Goal: Task Accomplishment & Management: Manage account settings

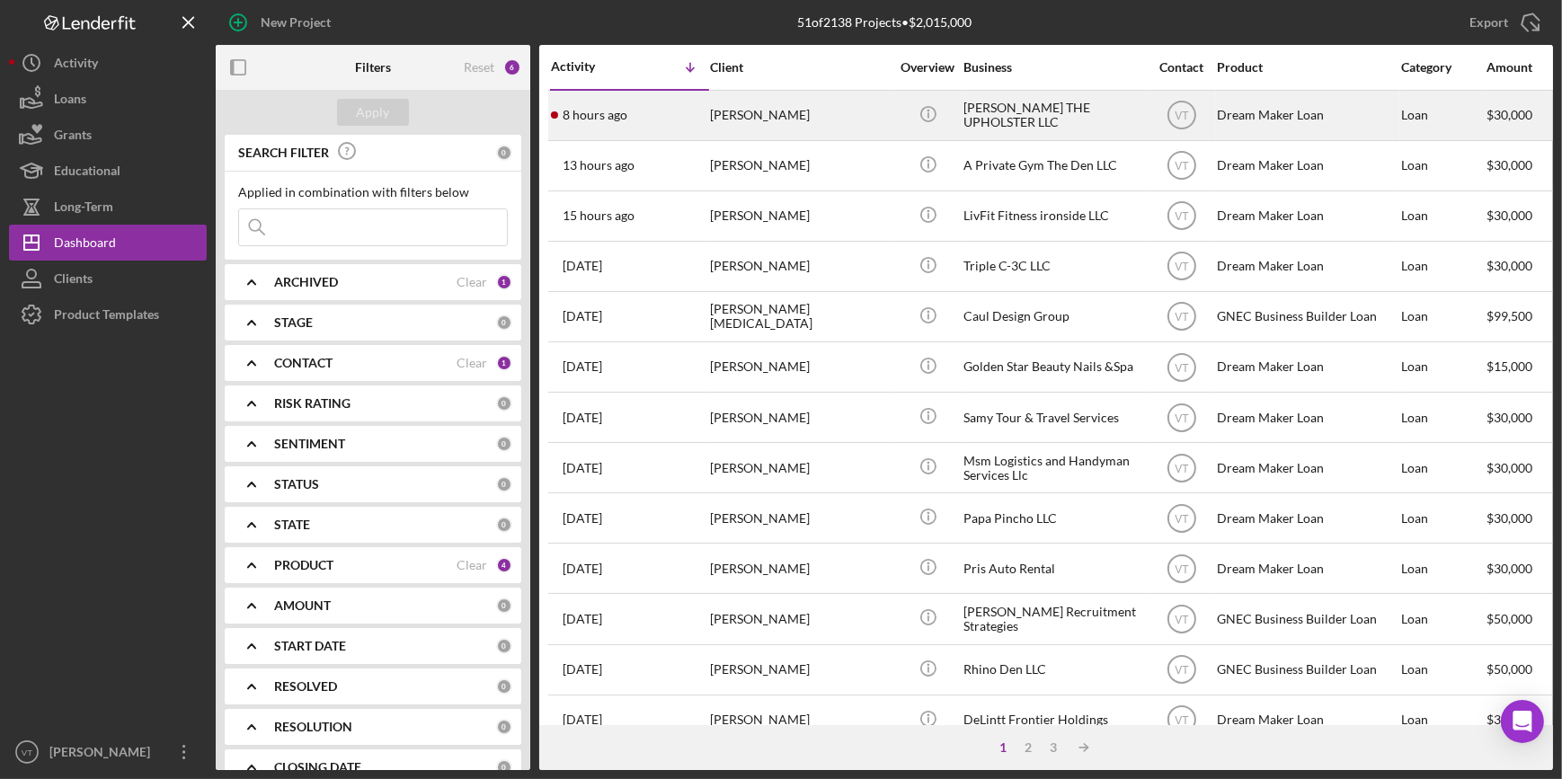
click at [790, 107] on div "[PERSON_NAME]" at bounding box center [800, 116] width 180 height 48
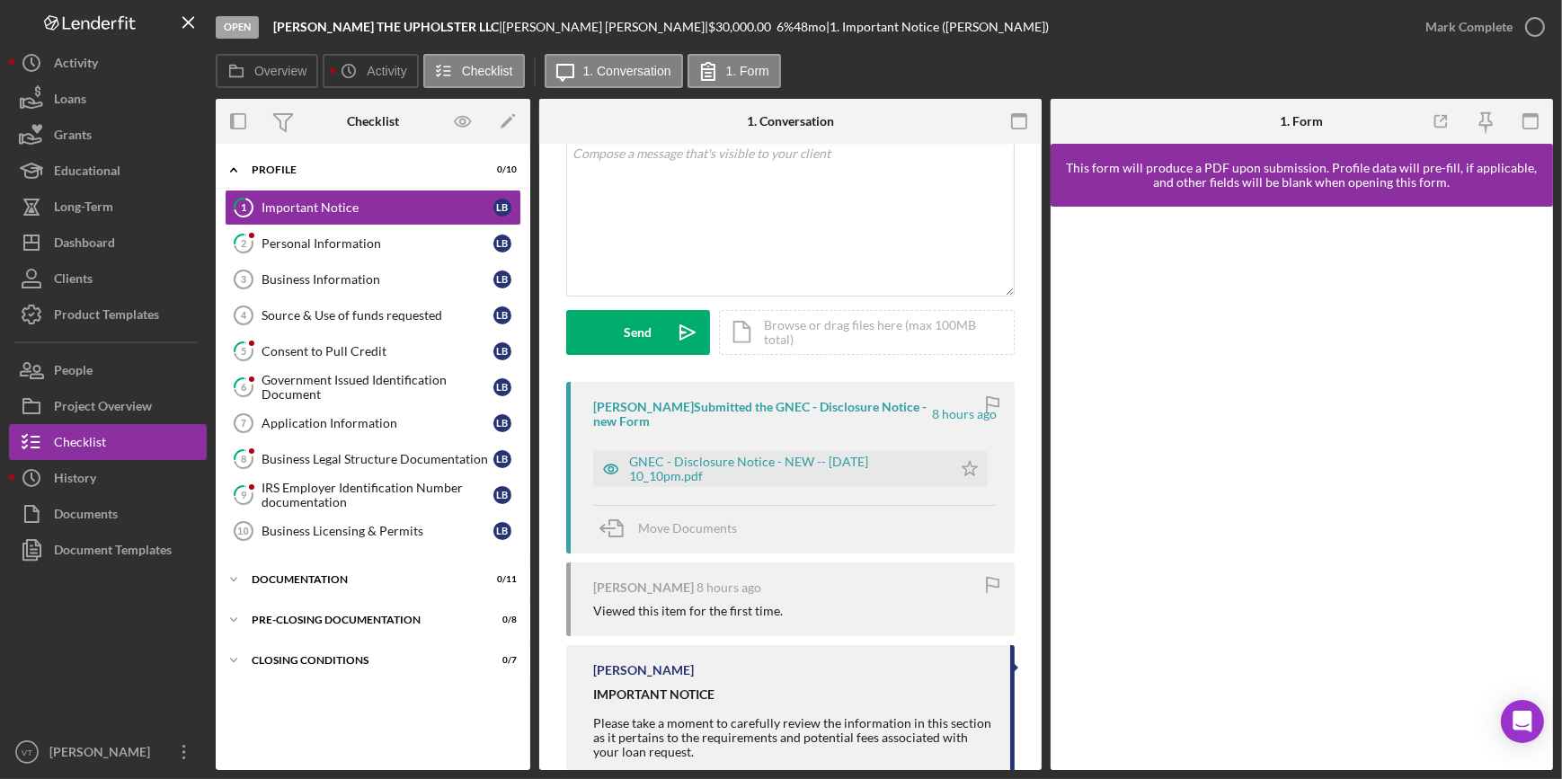
scroll to position [336, 0]
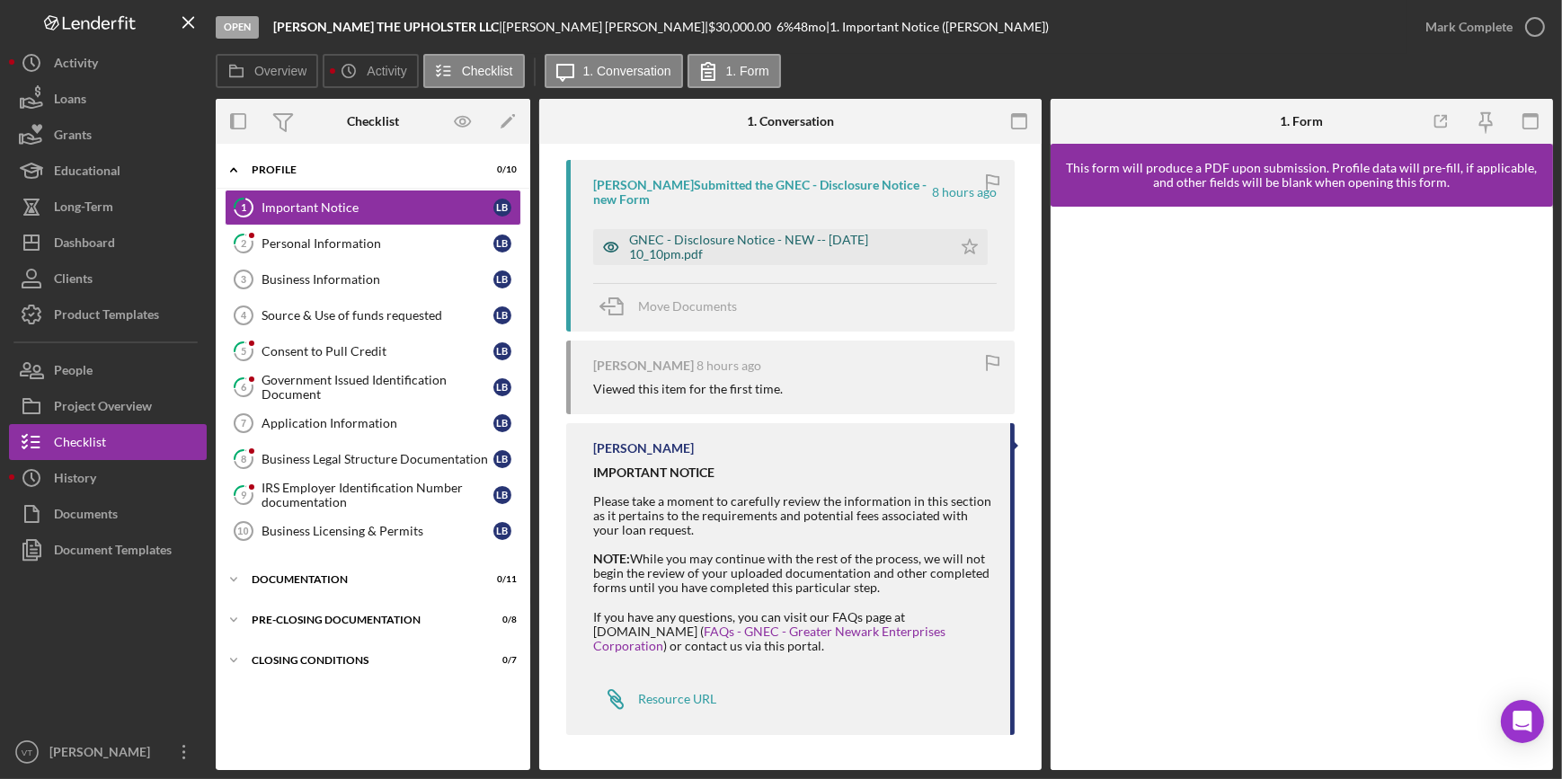
click at [746, 240] on div "GNEC - Disclosure Notice - NEW -- [DATE] 10_10pm.pdf" at bounding box center [786, 247] width 314 height 29
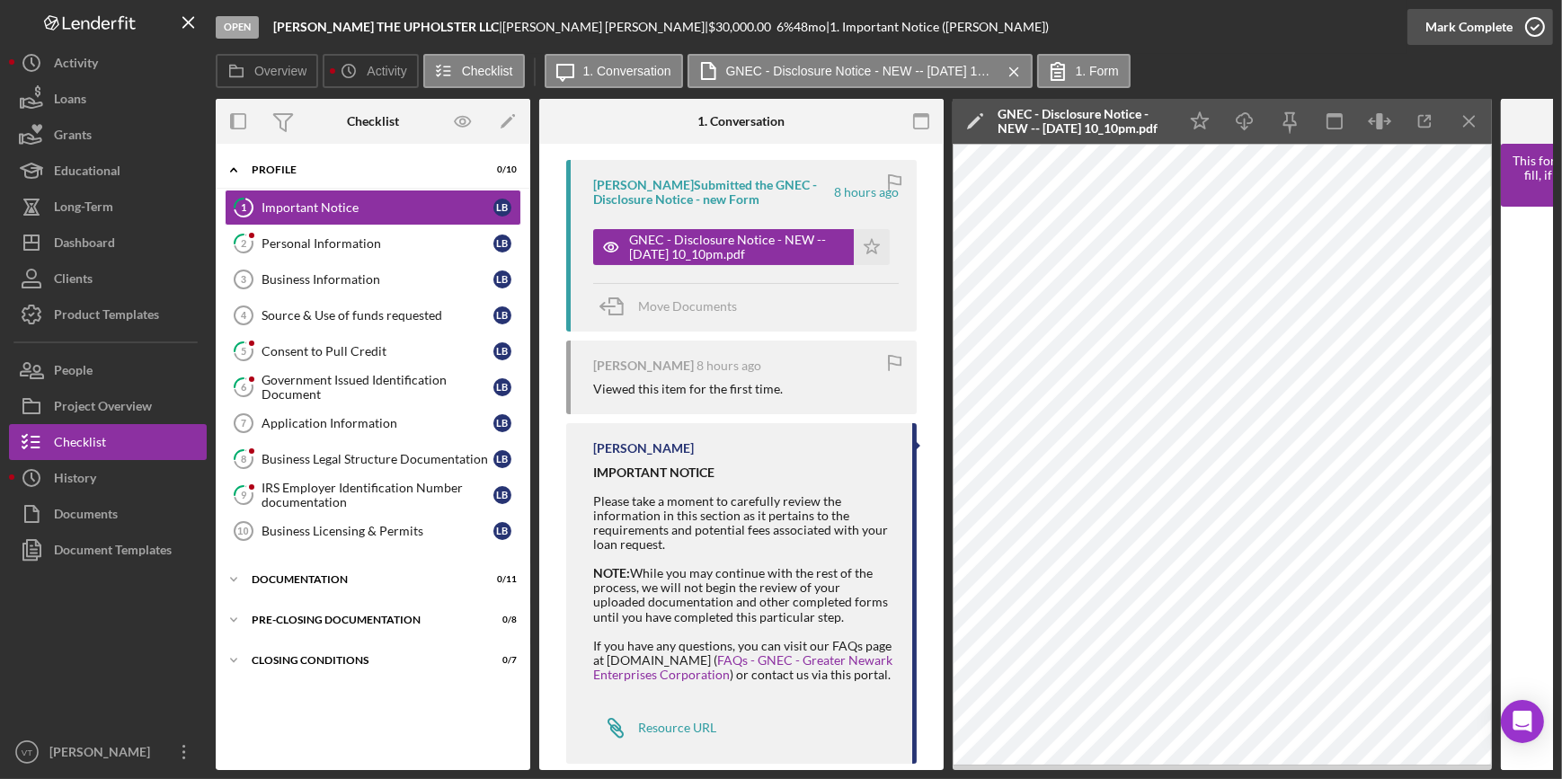
click at [1438, 33] on div "Mark Complete" at bounding box center [1469, 27] width 87 height 36
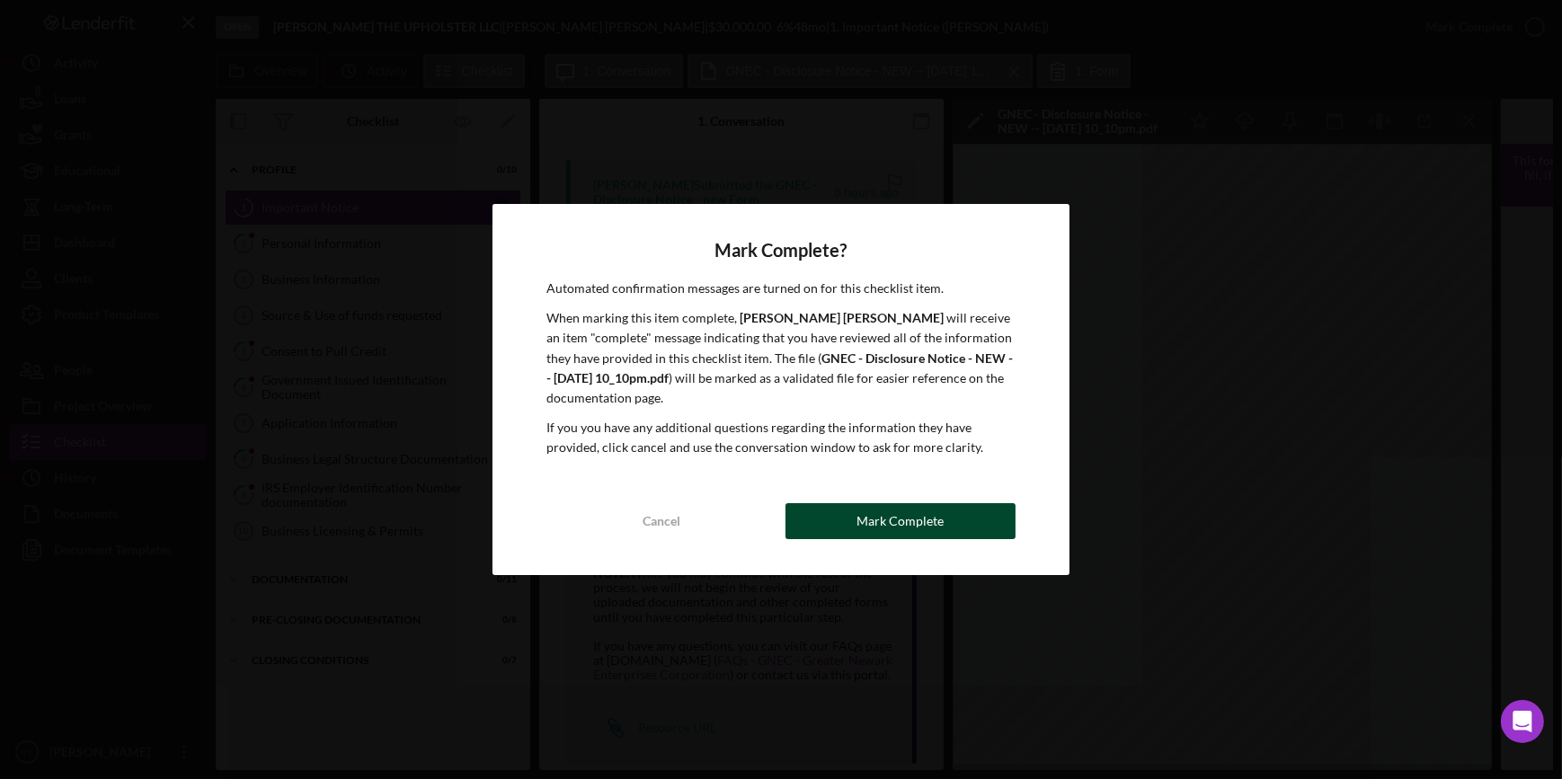
click at [898, 512] on div "Mark Complete" at bounding box center [900, 521] width 87 height 36
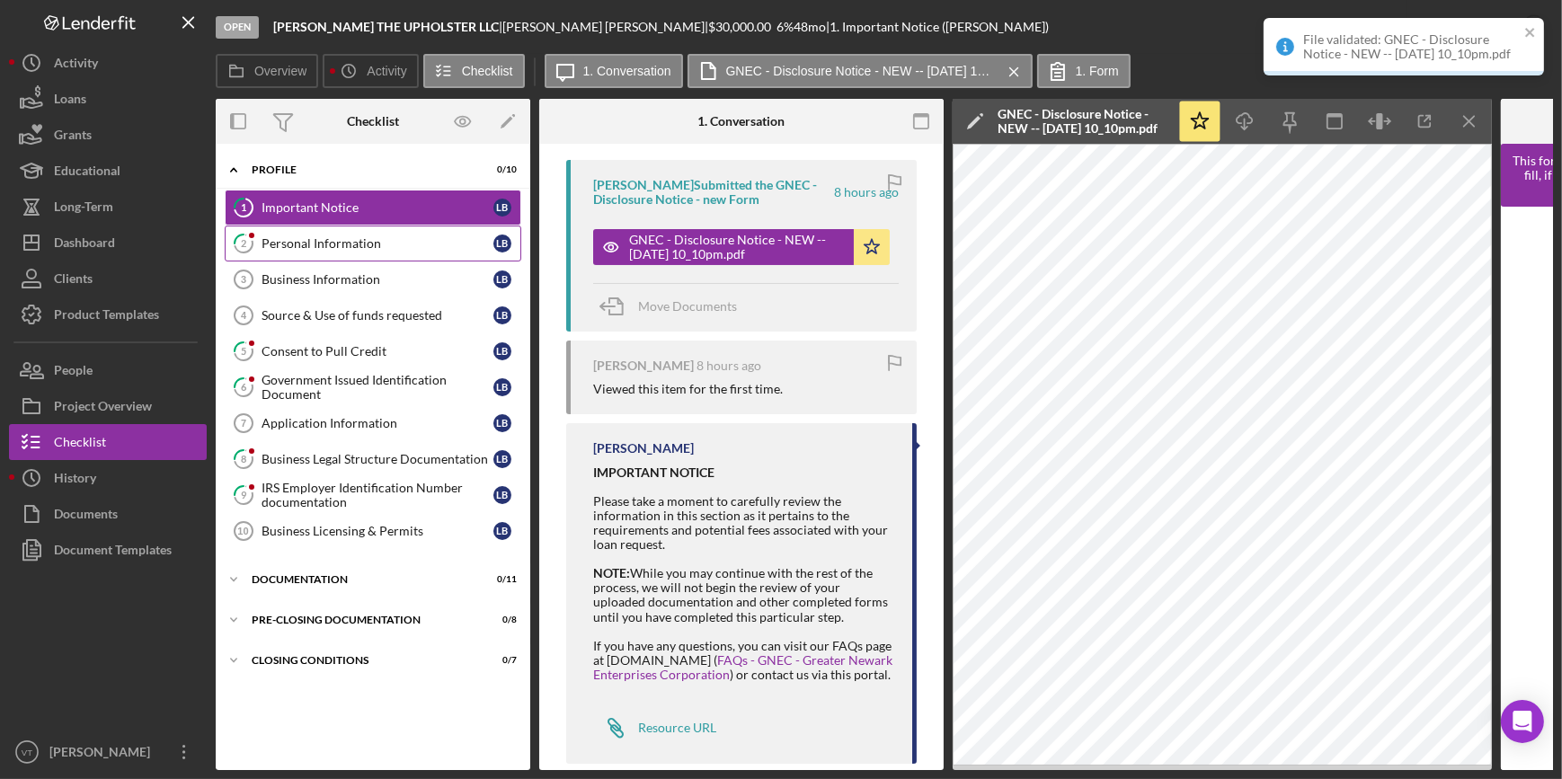
scroll to position [624, 0]
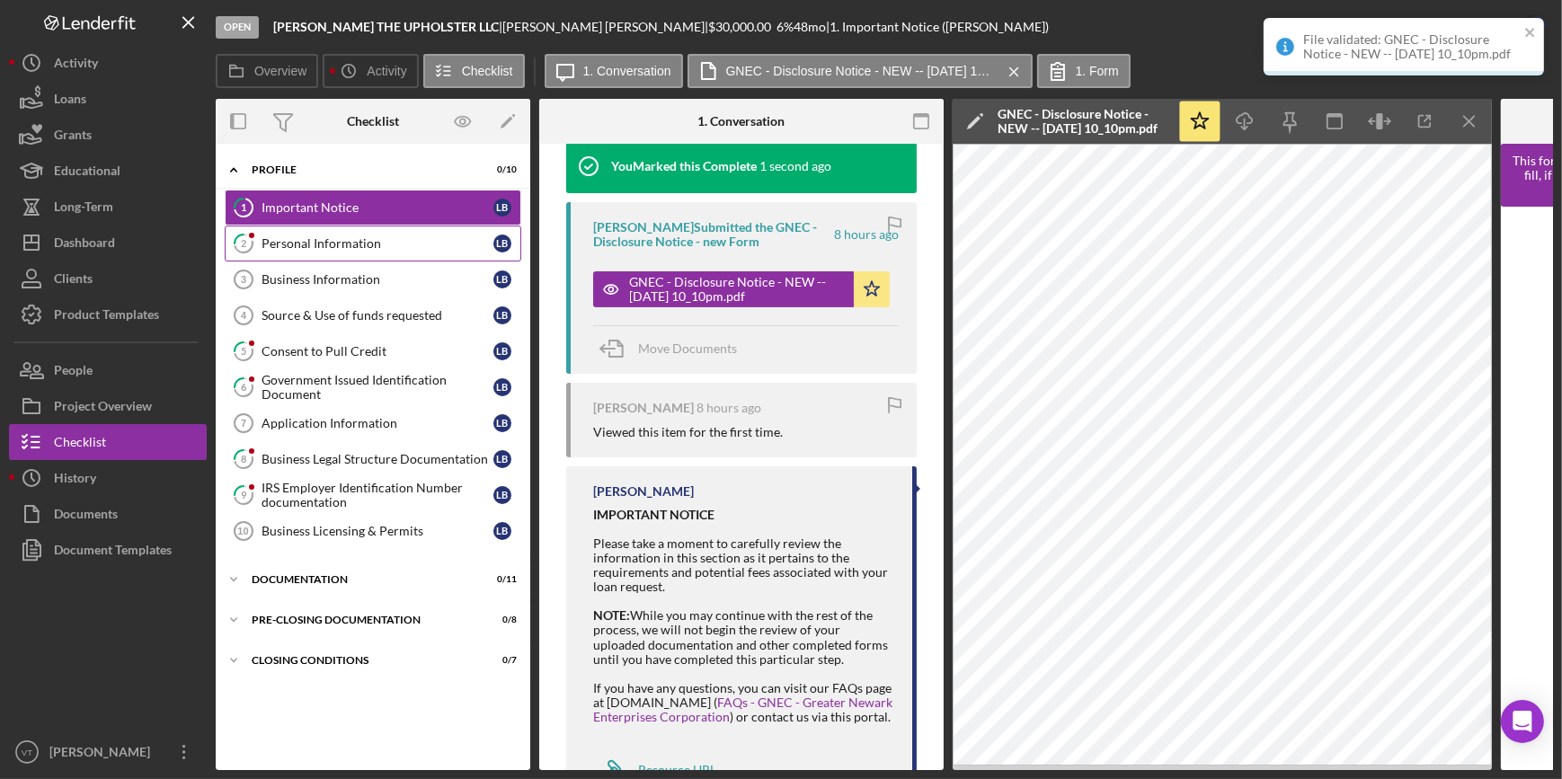
click at [364, 242] on div "Personal Information" at bounding box center [378, 243] width 232 height 14
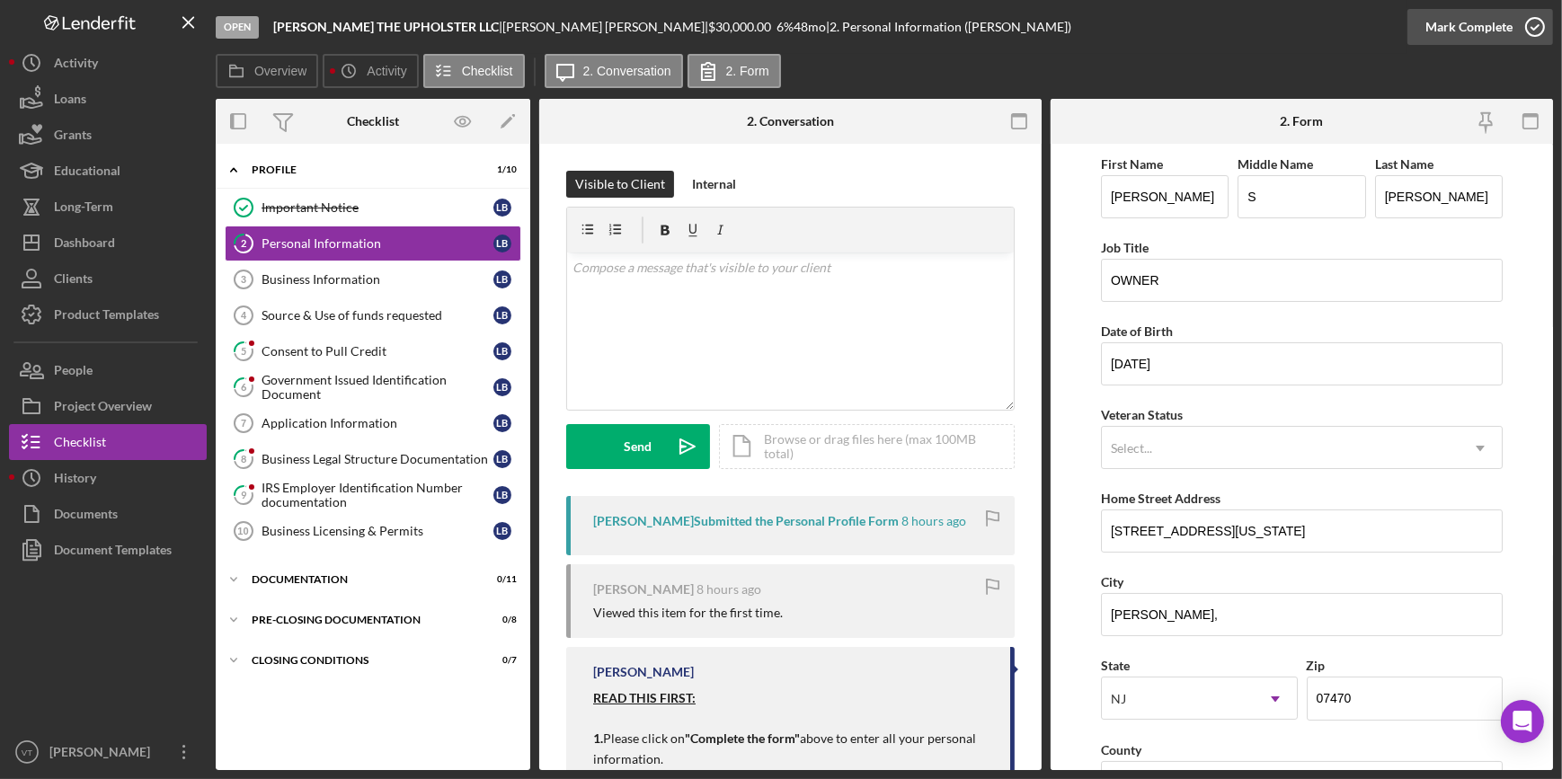
click at [1471, 28] on div "Mark Complete" at bounding box center [1469, 27] width 87 height 36
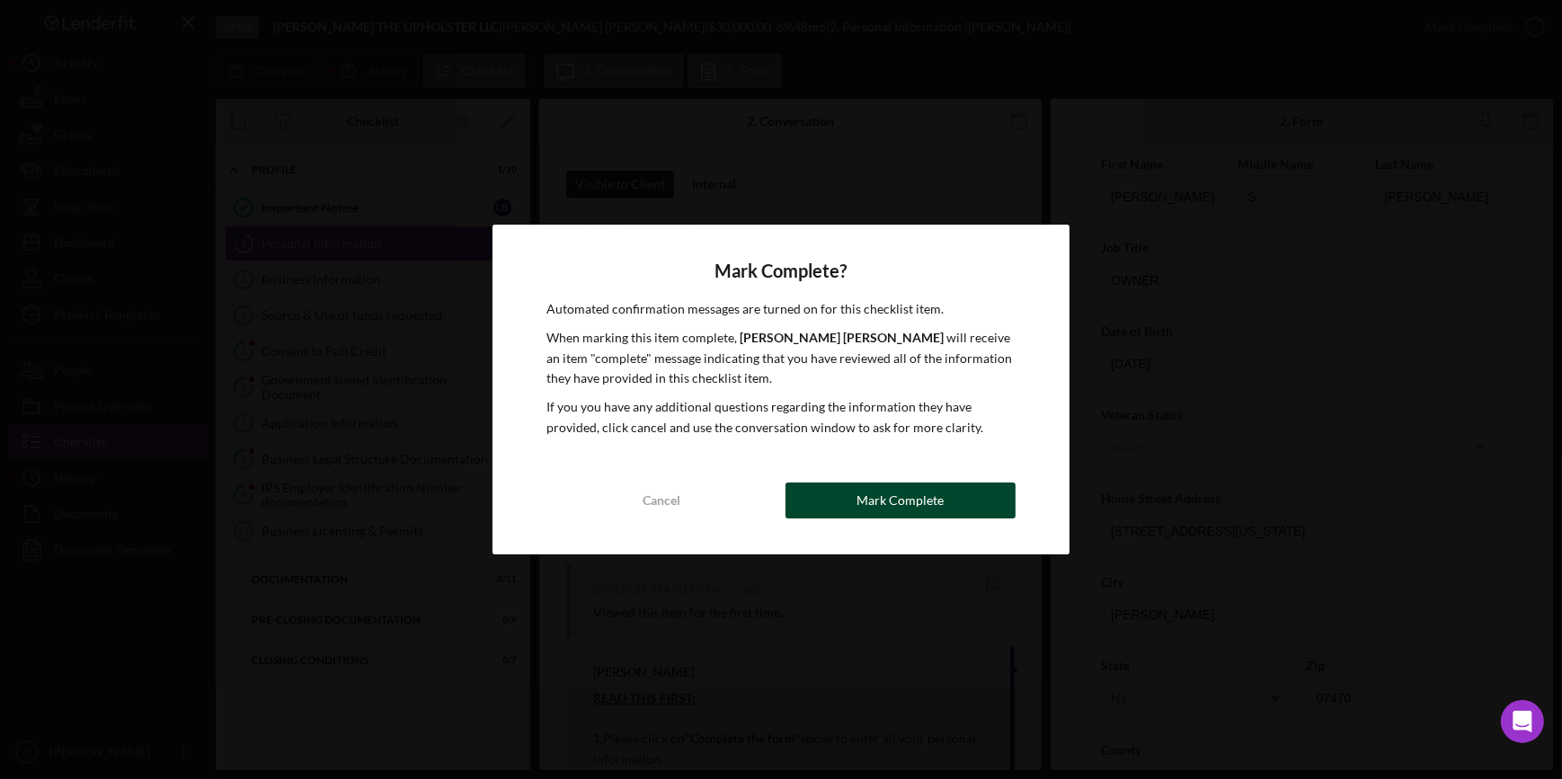
click at [852, 503] on button "Mark Complete" at bounding box center [901, 501] width 230 height 36
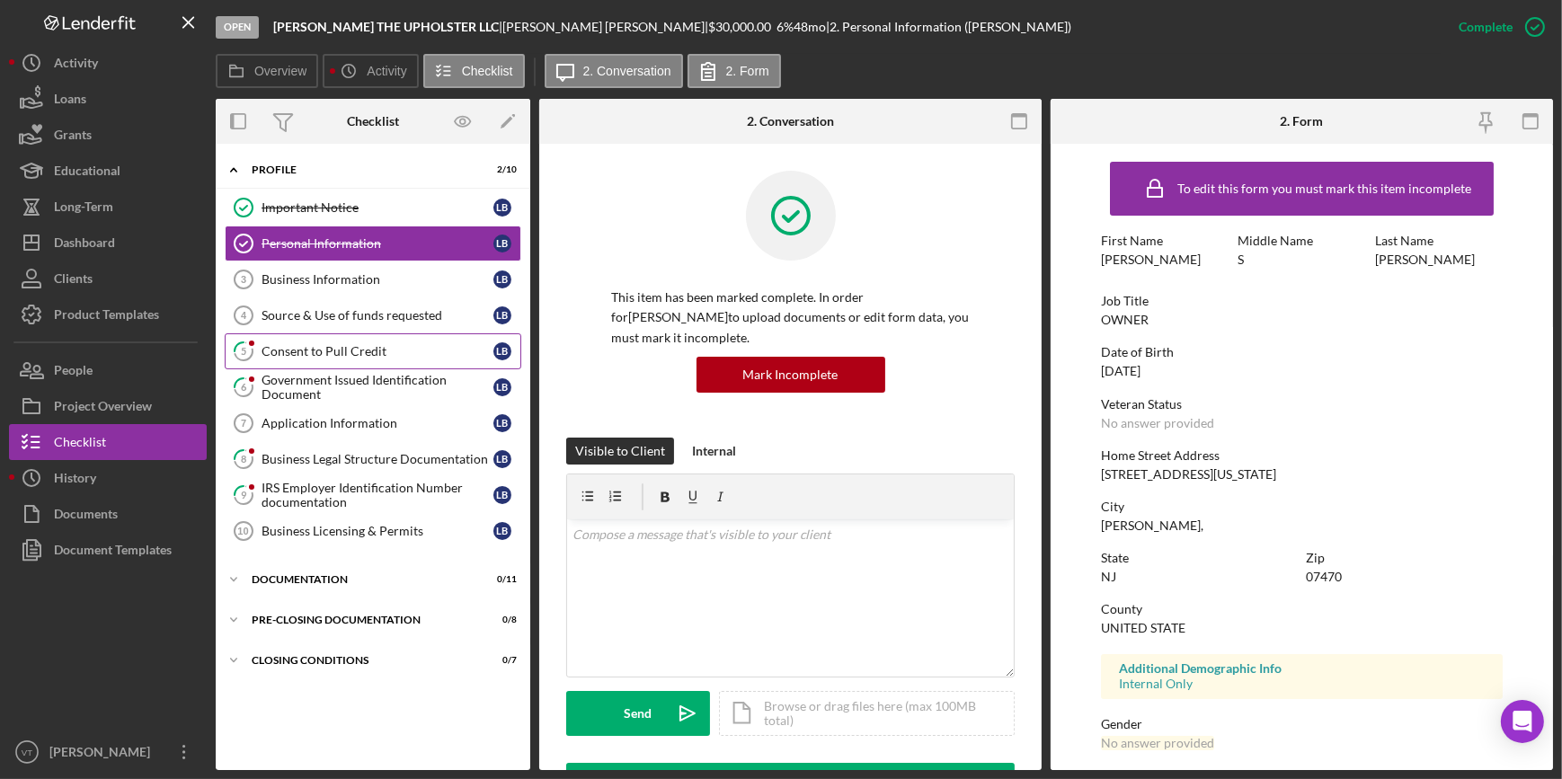
click at [307, 353] on div "Consent to Pull Credit" at bounding box center [378, 351] width 232 height 14
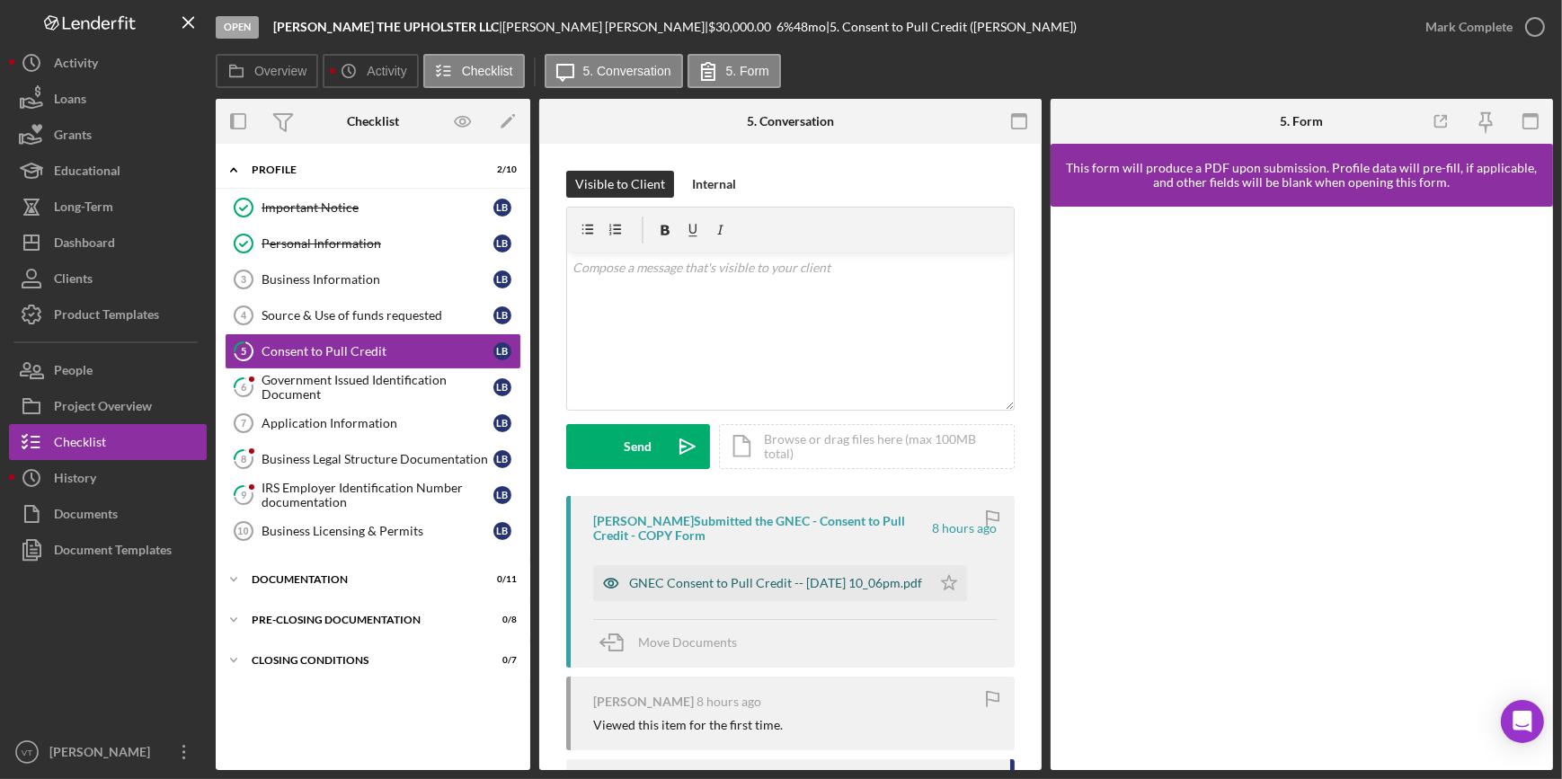
click at [738, 582] on div "GNEC Consent to Pull Credit -- [DATE] 10_06pm.pdf" at bounding box center [775, 583] width 293 height 14
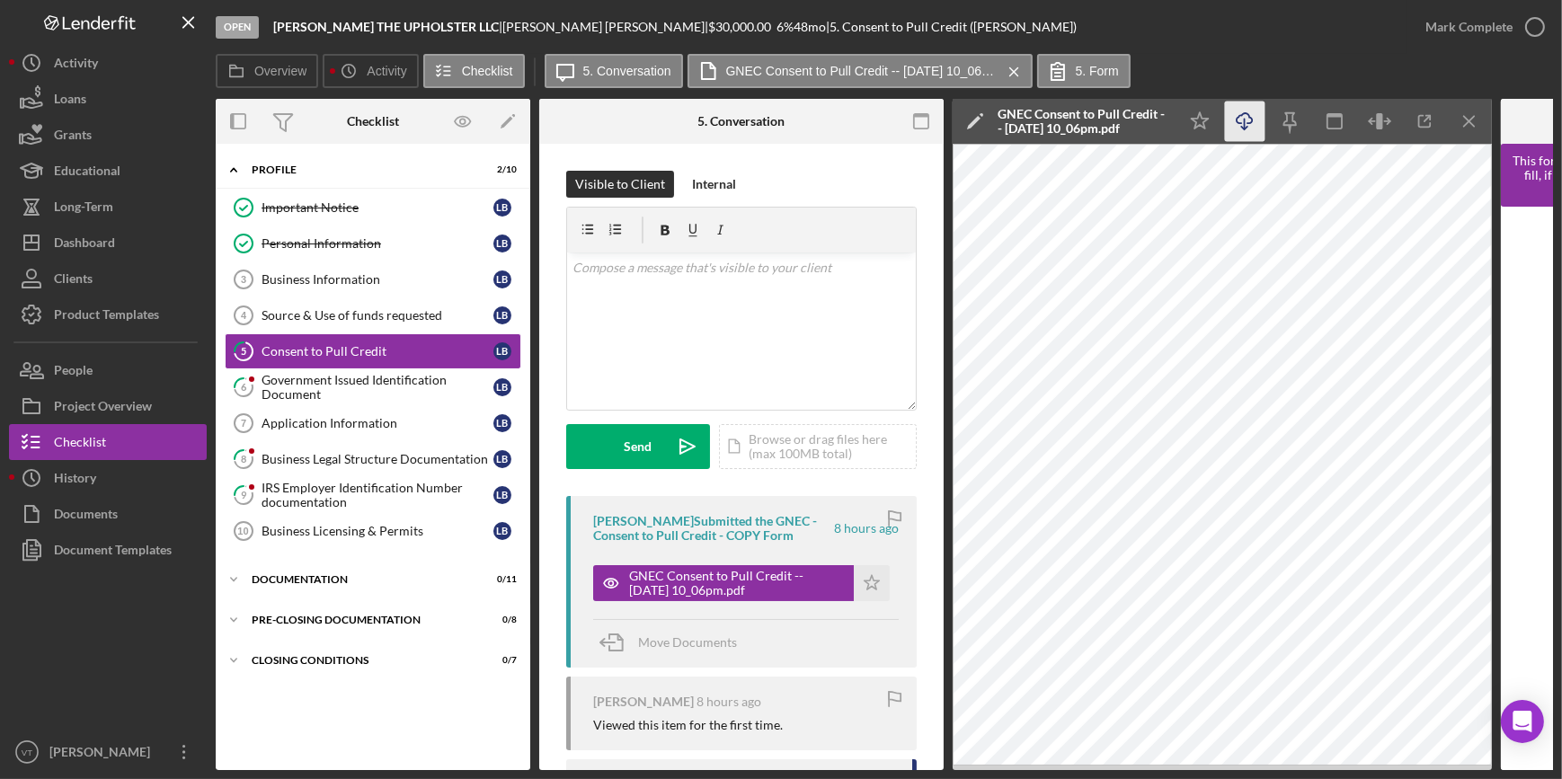
click at [1240, 126] on icon "Icon/Download" at bounding box center [1245, 122] width 40 height 40
click at [1436, 15] on div "Mark Complete" at bounding box center [1469, 27] width 87 height 36
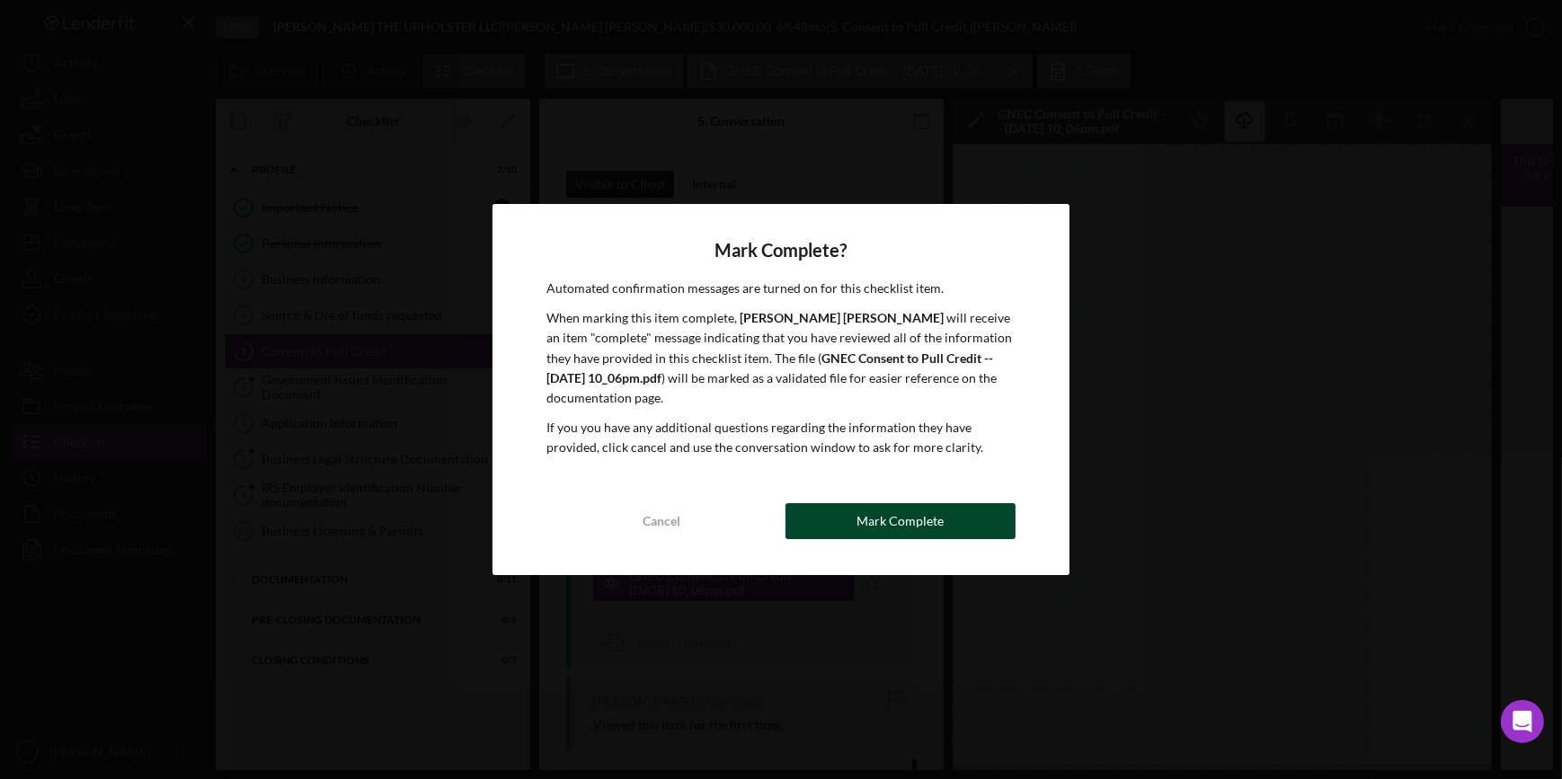
click at [931, 521] on div "Mark Complete" at bounding box center [900, 521] width 87 height 36
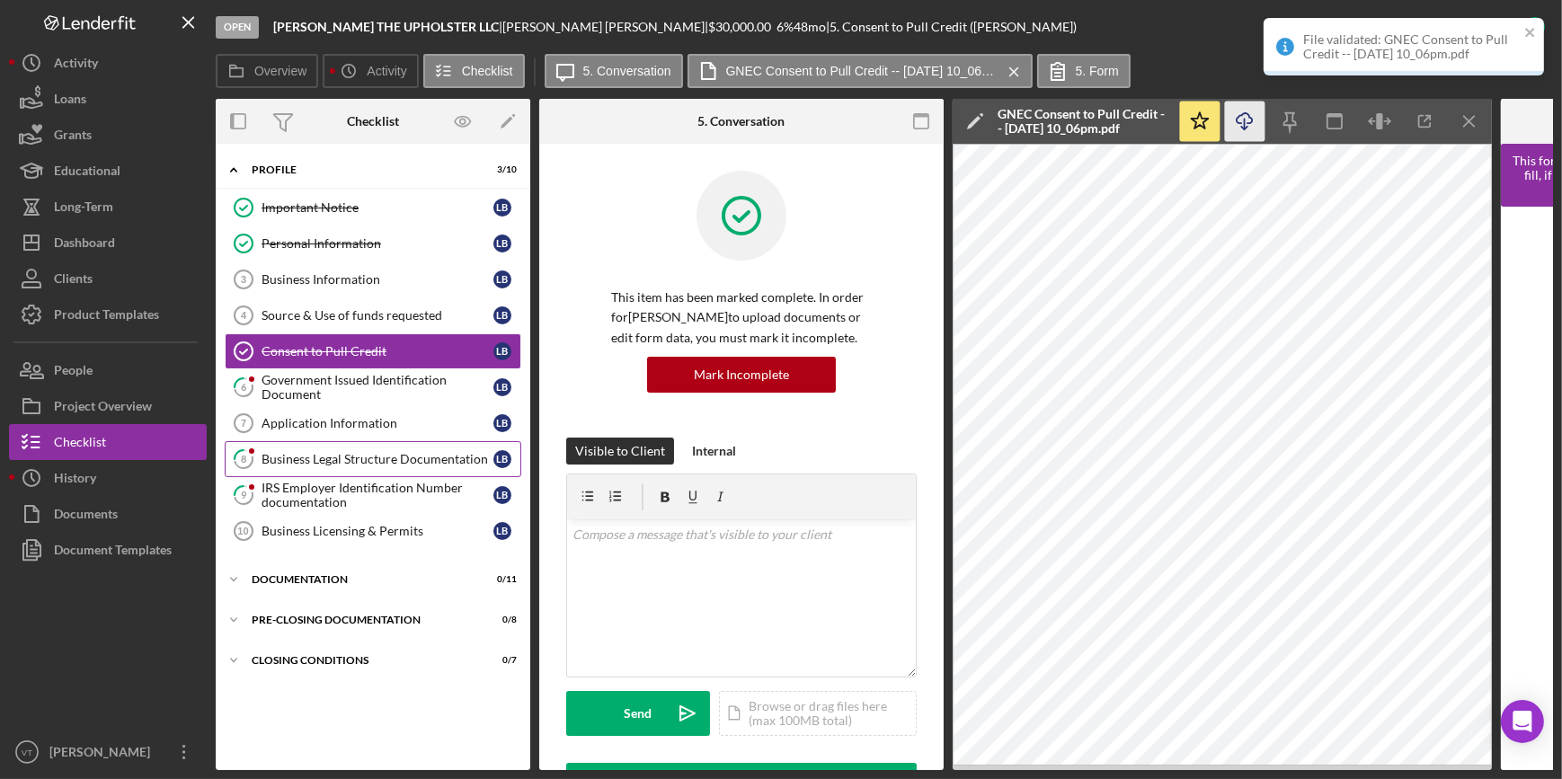
click at [255, 452] on div at bounding box center [251, 451] width 11 height 11
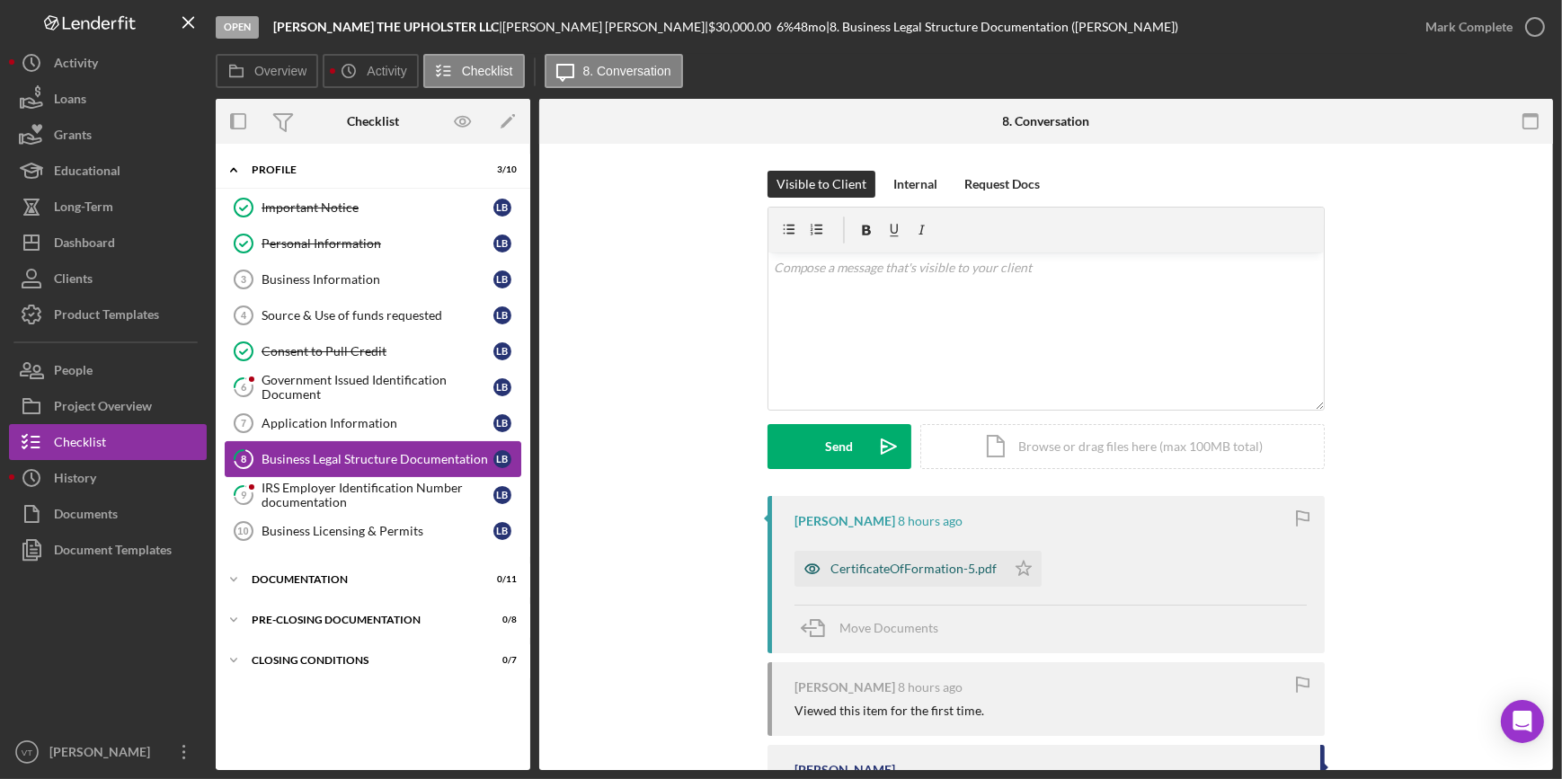
click at [876, 572] on div "CertificateOfFormation-5.pdf" at bounding box center [914, 569] width 166 height 14
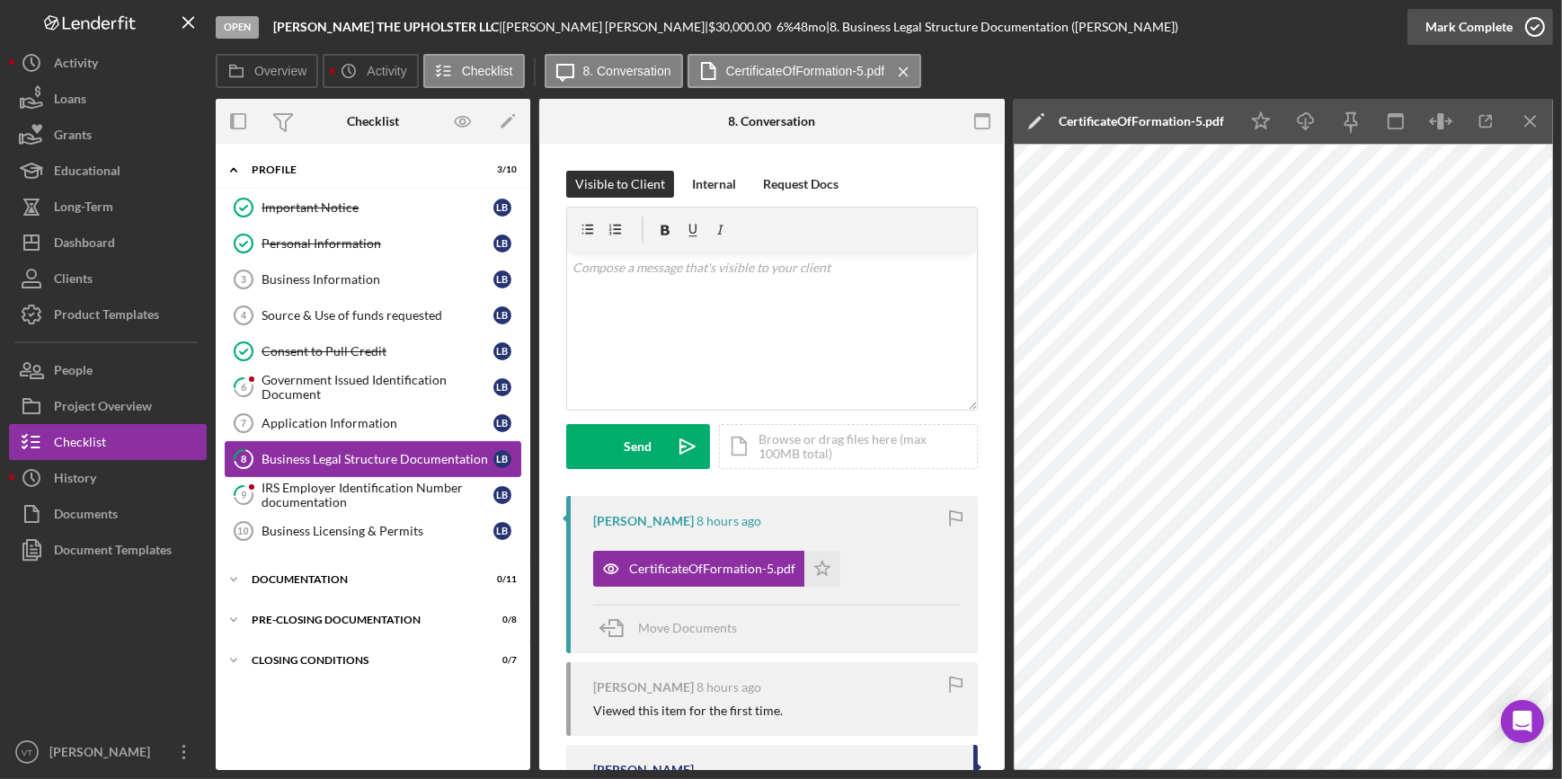
click at [1450, 36] on div "Mark Complete" at bounding box center [1469, 27] width 87 height 36
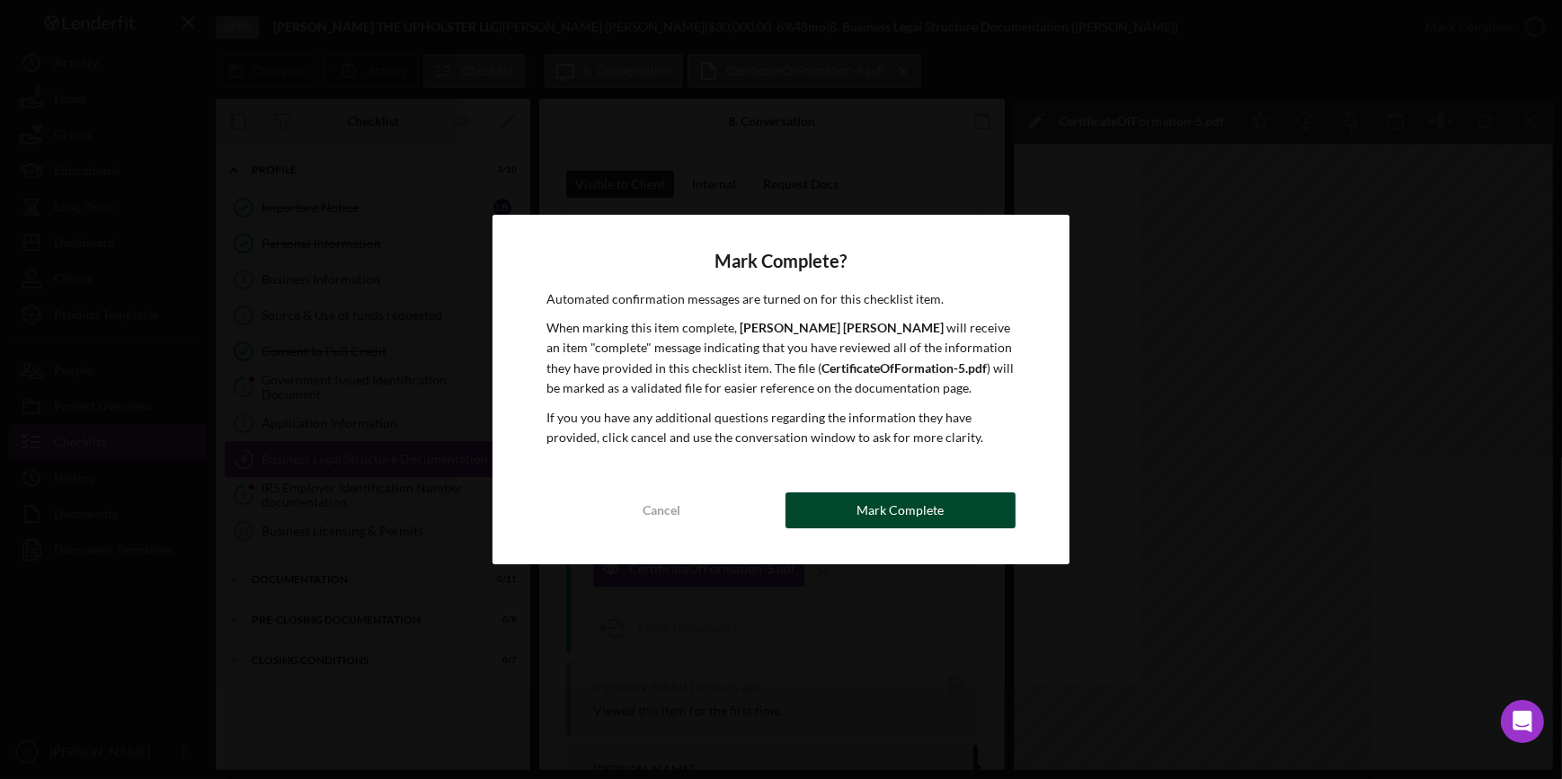
click at [858, 501] on button "Mark Complete" at bounding box center [901, 511] width 230 height 36
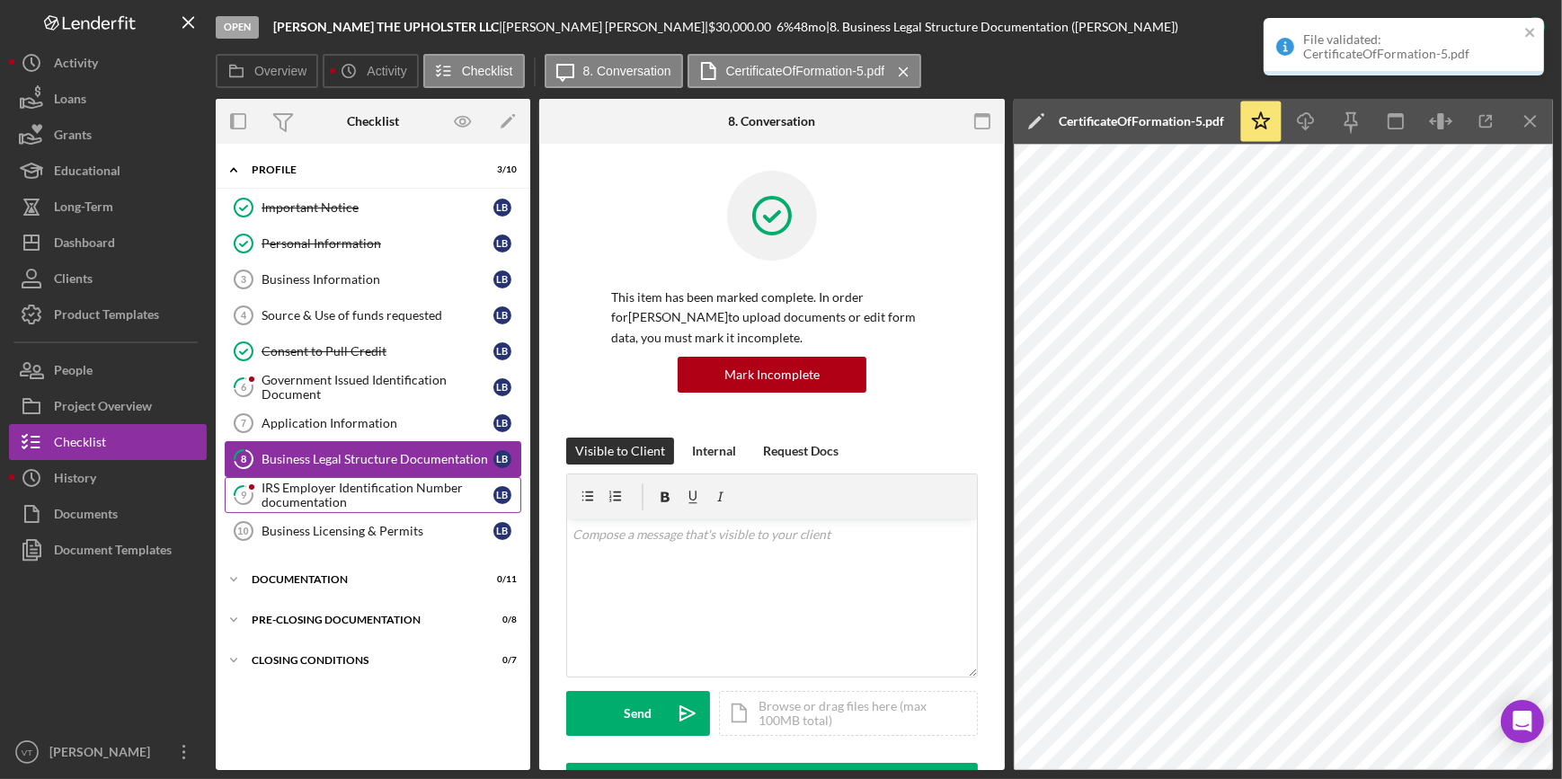
click at [382, 498] on div "IRS Employer Identification Number documentation" at bounding box center [378, 495] width 232 height 29
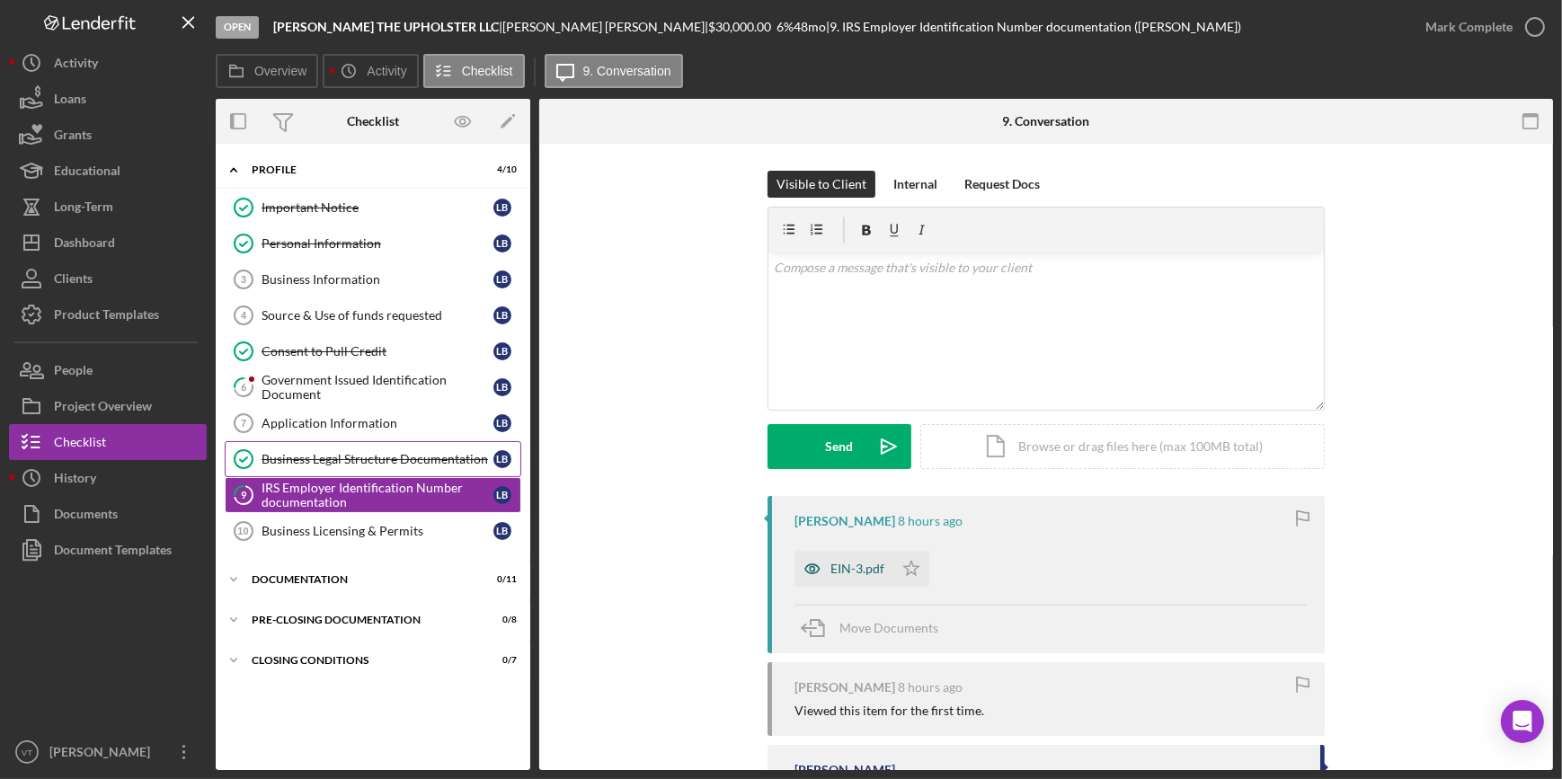
click at [844, 568] on div "EIN-3.pdf" at bounding box center [858, 569] width 54 height 14
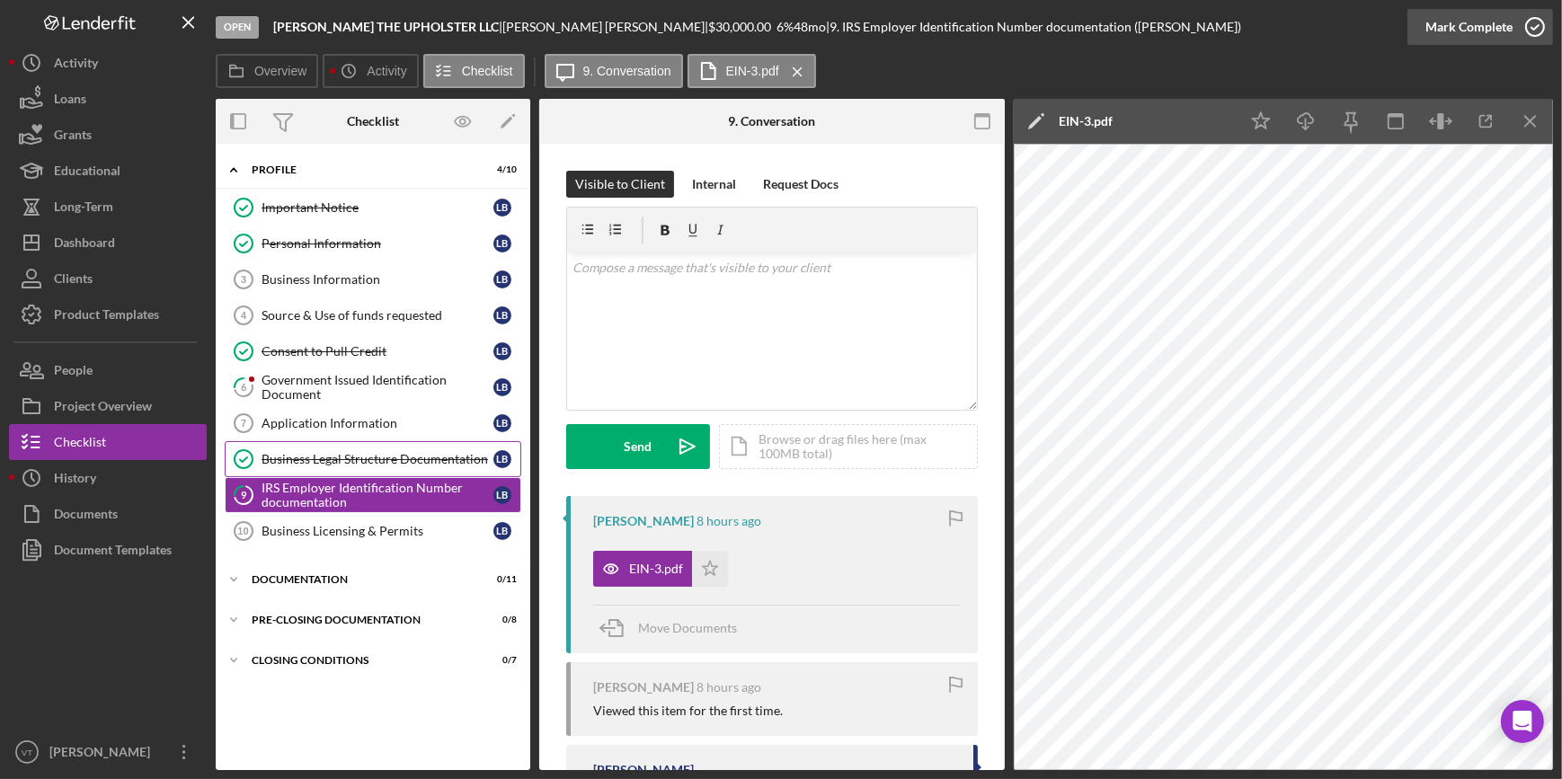
click at [1422, 31] on button "Mark Complete" at bounding box center [1481, 27] width 146 height 36
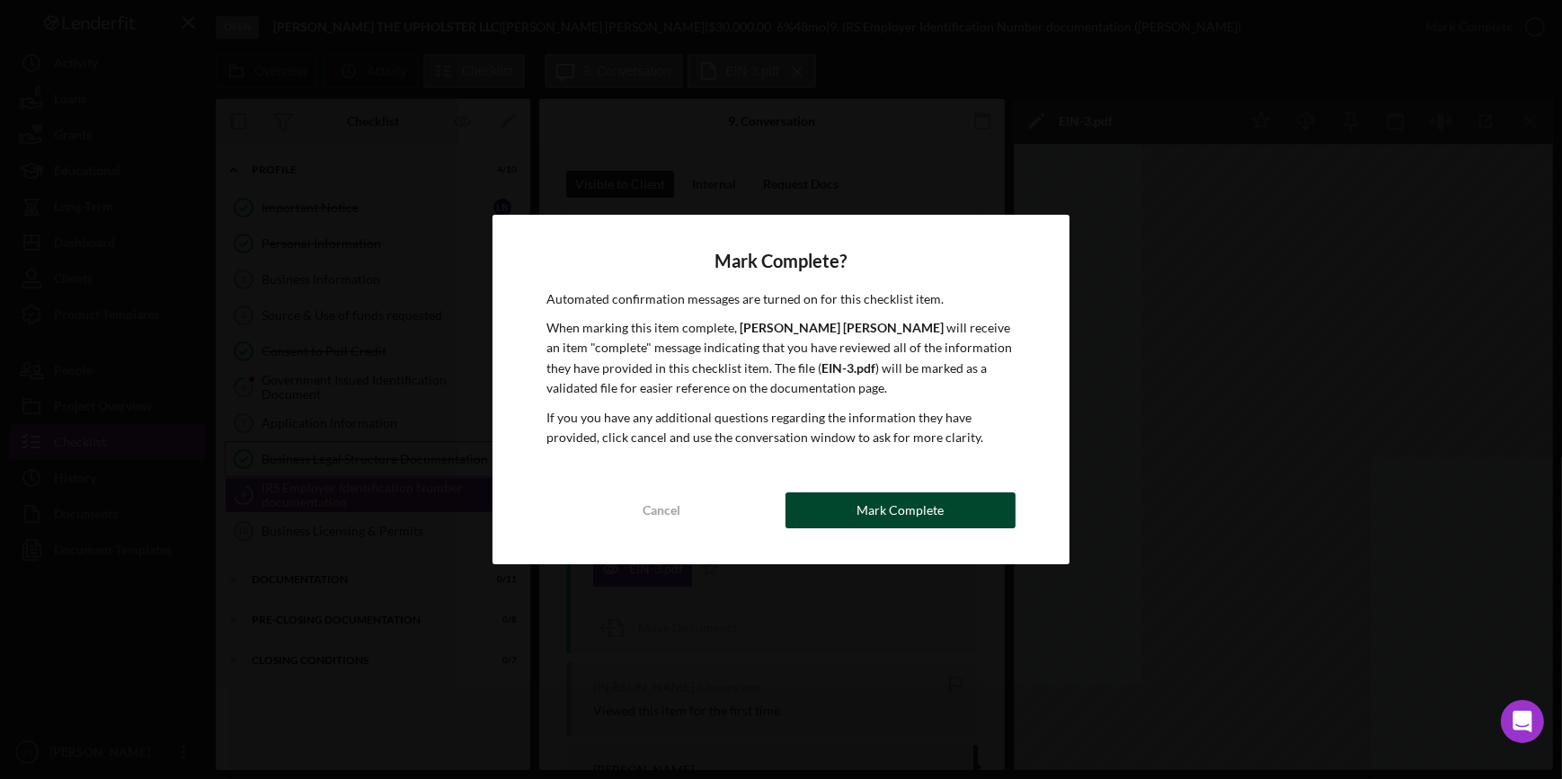
click at [914, 520] on div "Mark Complete" at bounding box center [900, 511] width 87 height 36
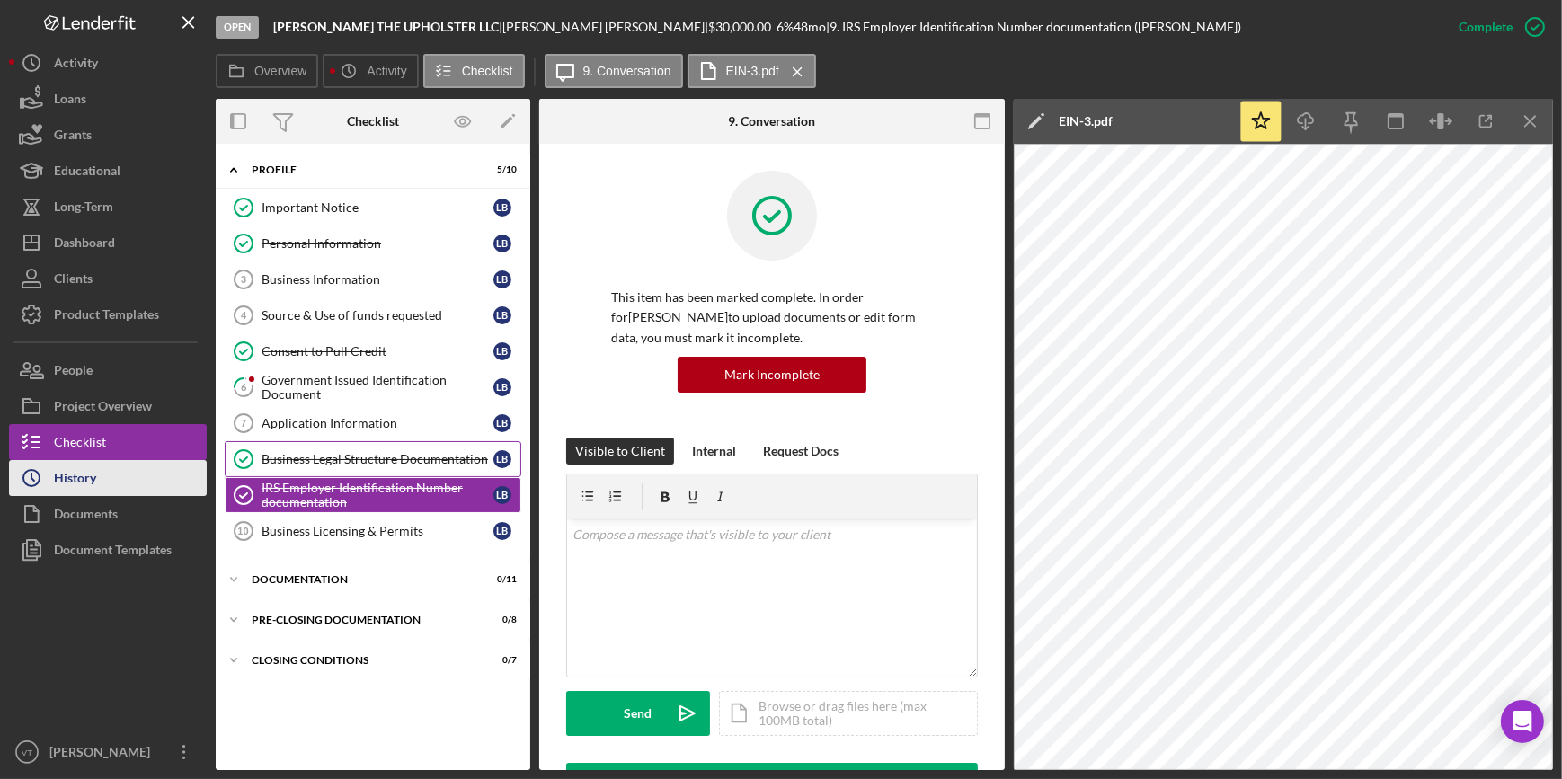
click at [53, 490] on icon "Icon/History" at bounding box center [31, 478] width 45 height 45
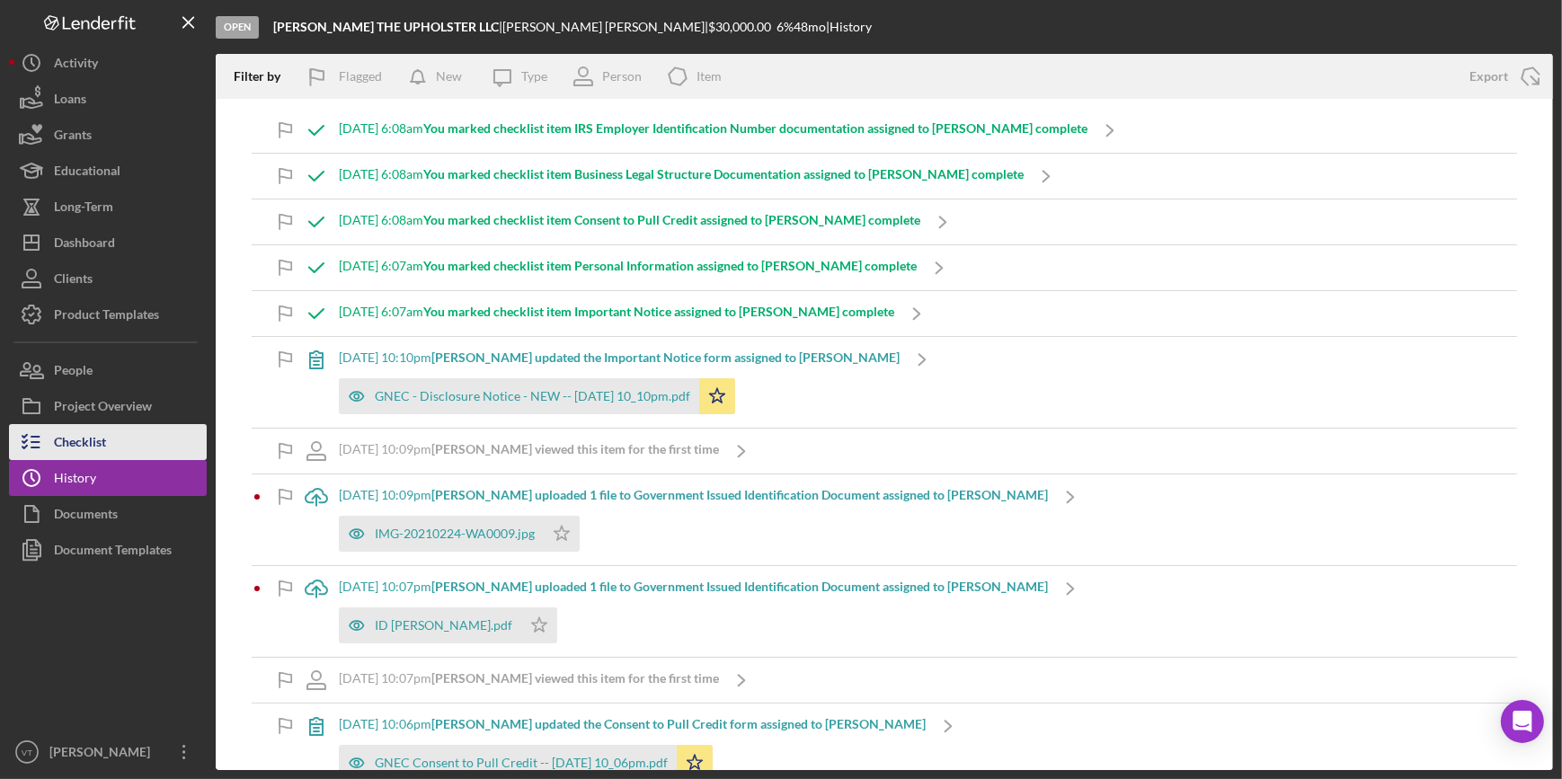
click at [63, 449] on div "Checklist" at bounding box center [80, 444] width 52 height 40
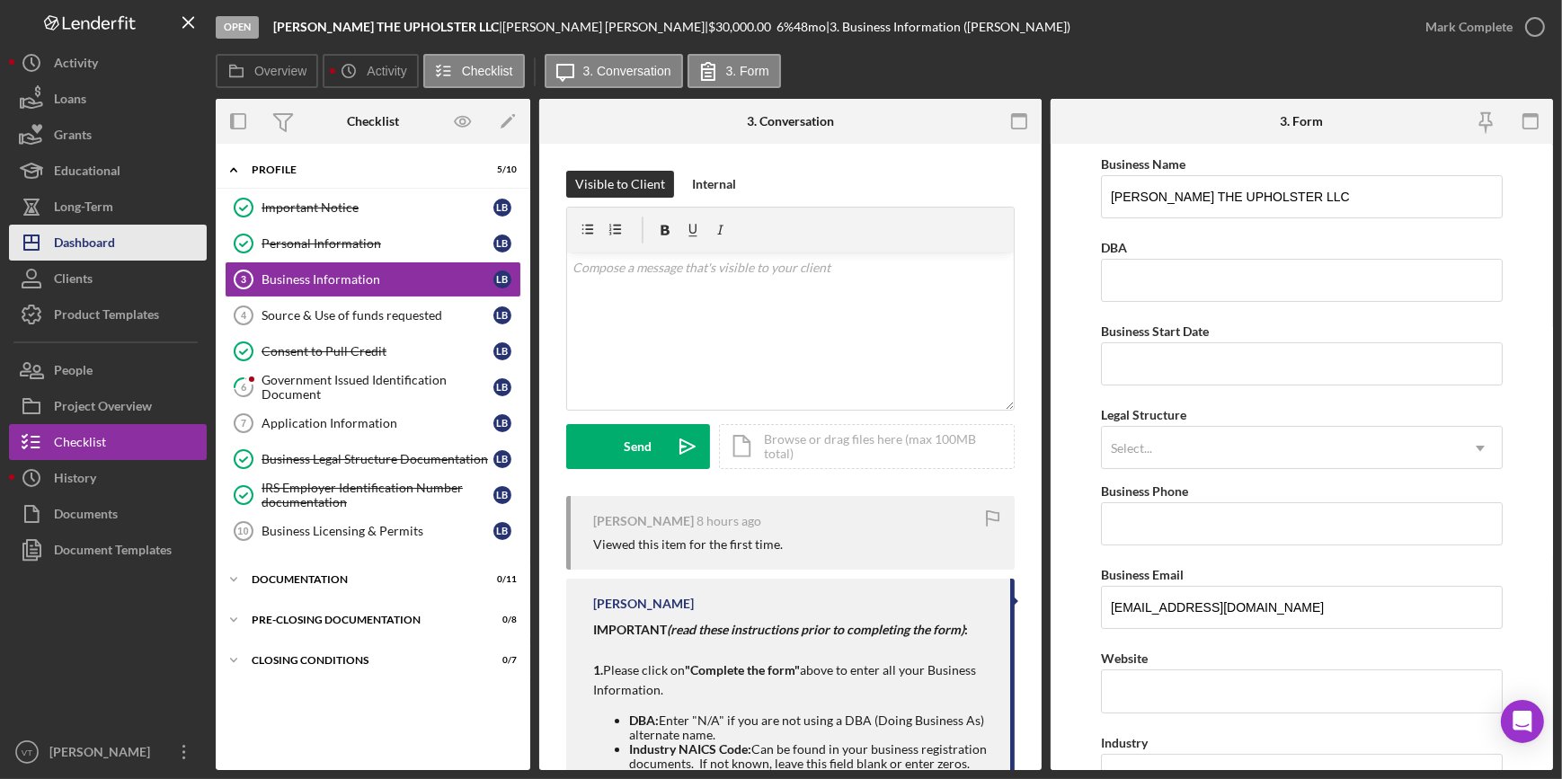
click at [76, 234] on div "Dashboard" at bounding box center [84, 245] width 61 height 40
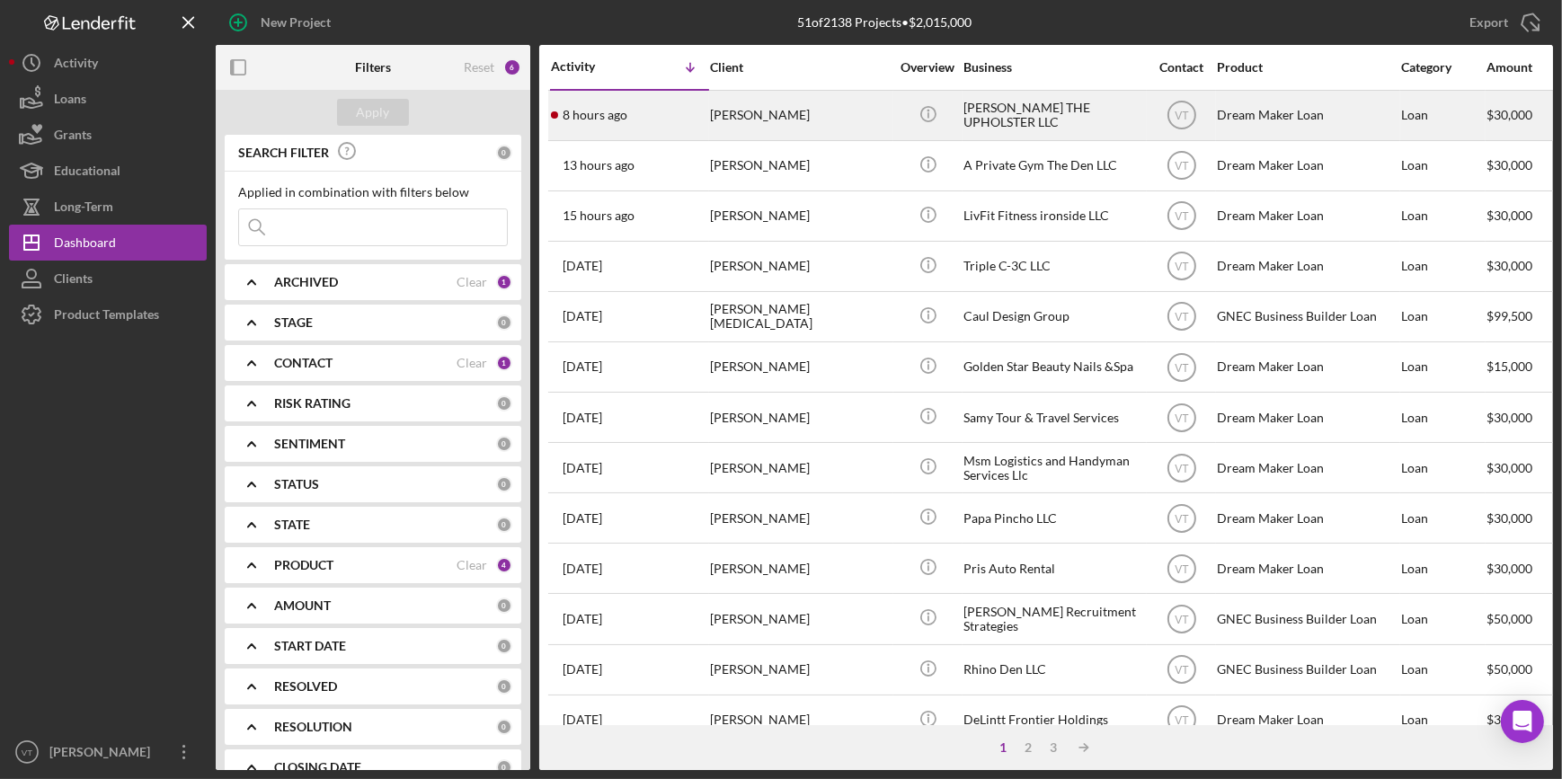
click at [679, 122] on div "8 hours ago [PERSON_NAME]" at bounding box center [629, 116] width 157 height 48
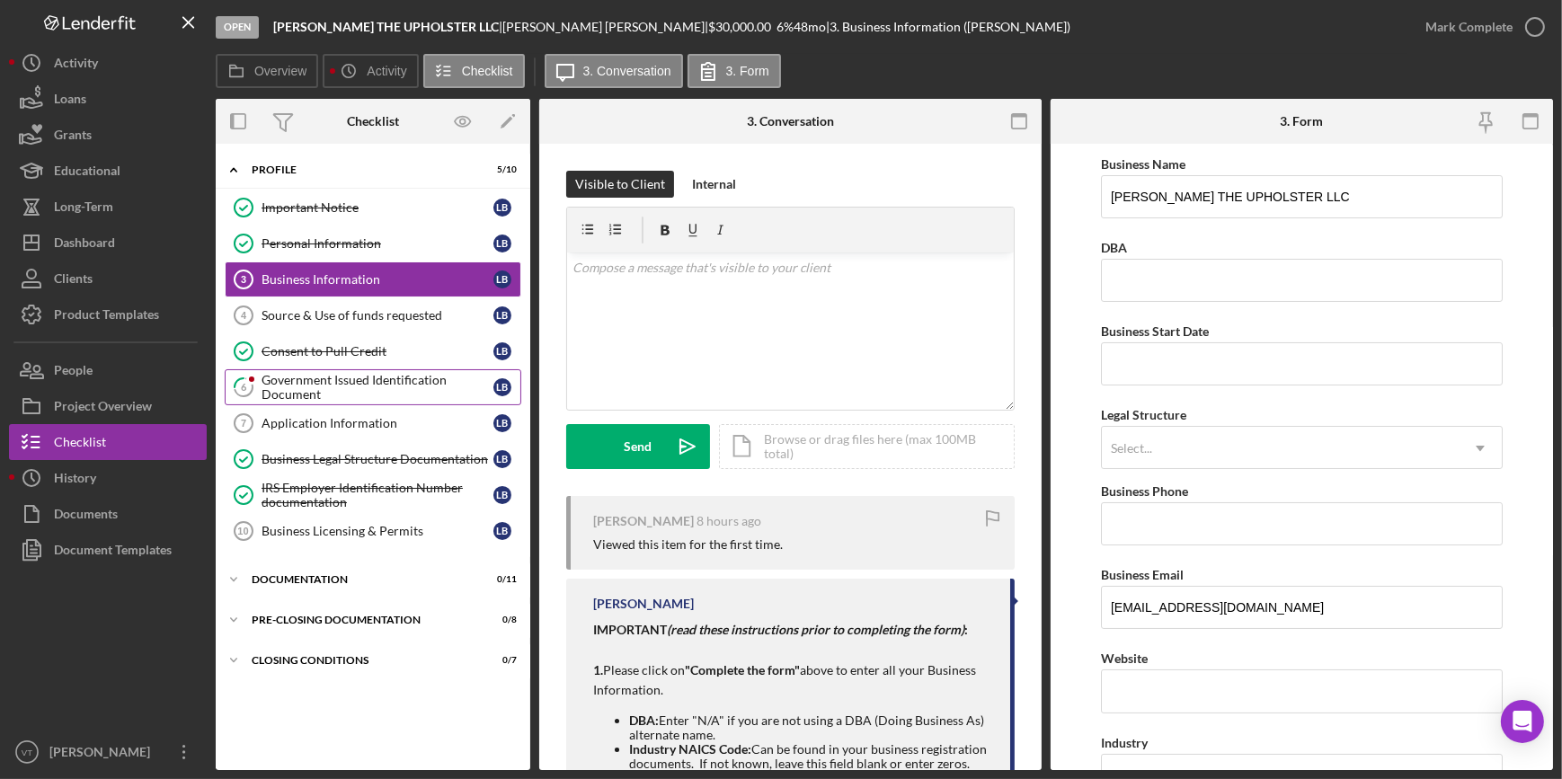
click at [377, 382] on div "Government Issued Identification Document" at bounding box center [378, 387] width 232 height 29
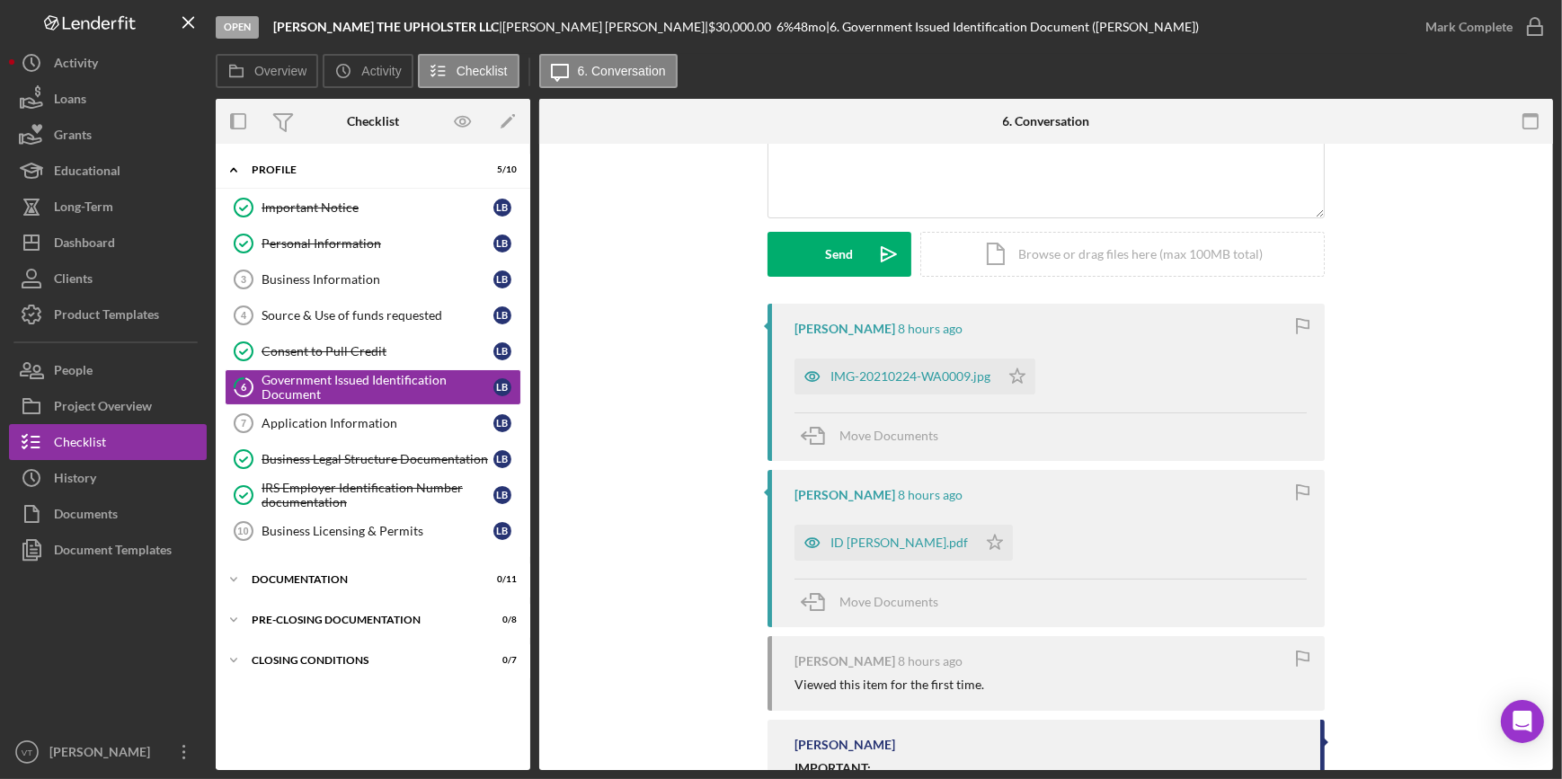
scroll to position [244, 0]
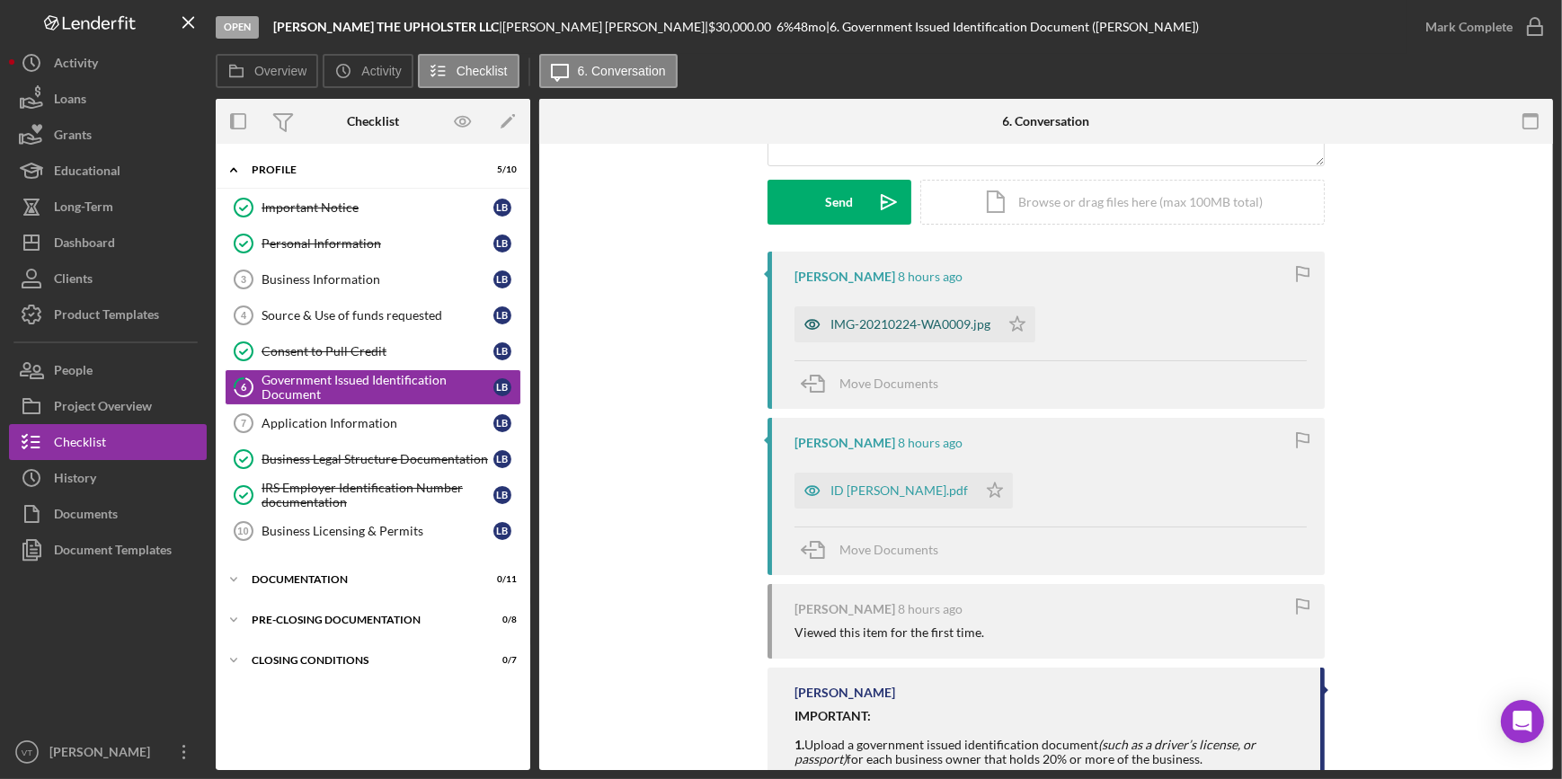
click at [901, 324] on div "IMG-20210224-WA0009.jpg" at bounding box center [911, 324] width 160 height 14
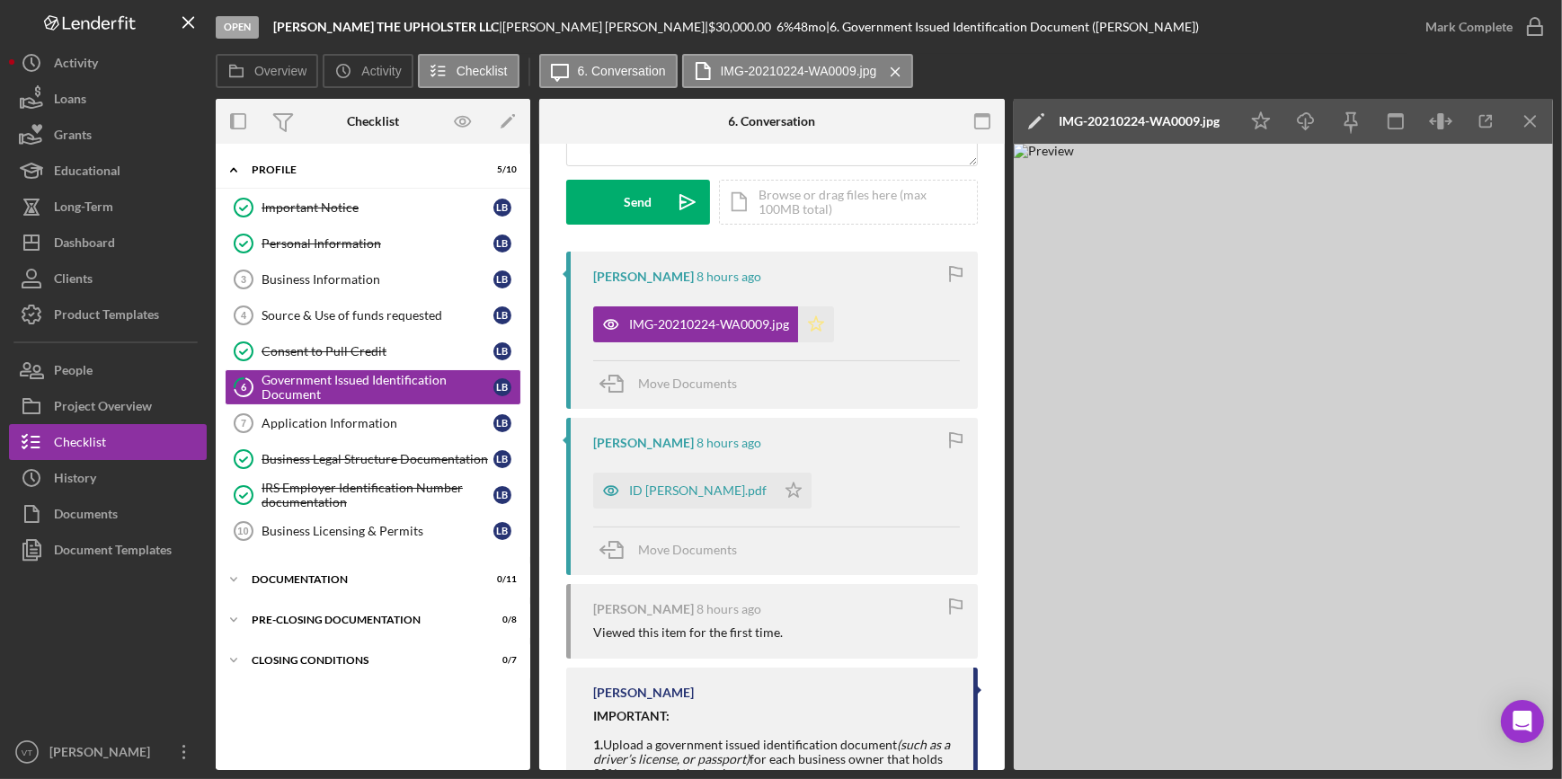
click at [813, 323] on icon "Icon/Star" at bounding box center [816, 325] width 36 height 36
click at [660, 481] on div "ID [PERSON_NAME].pdf" at bounding box center [684, 491] width 182 height 36
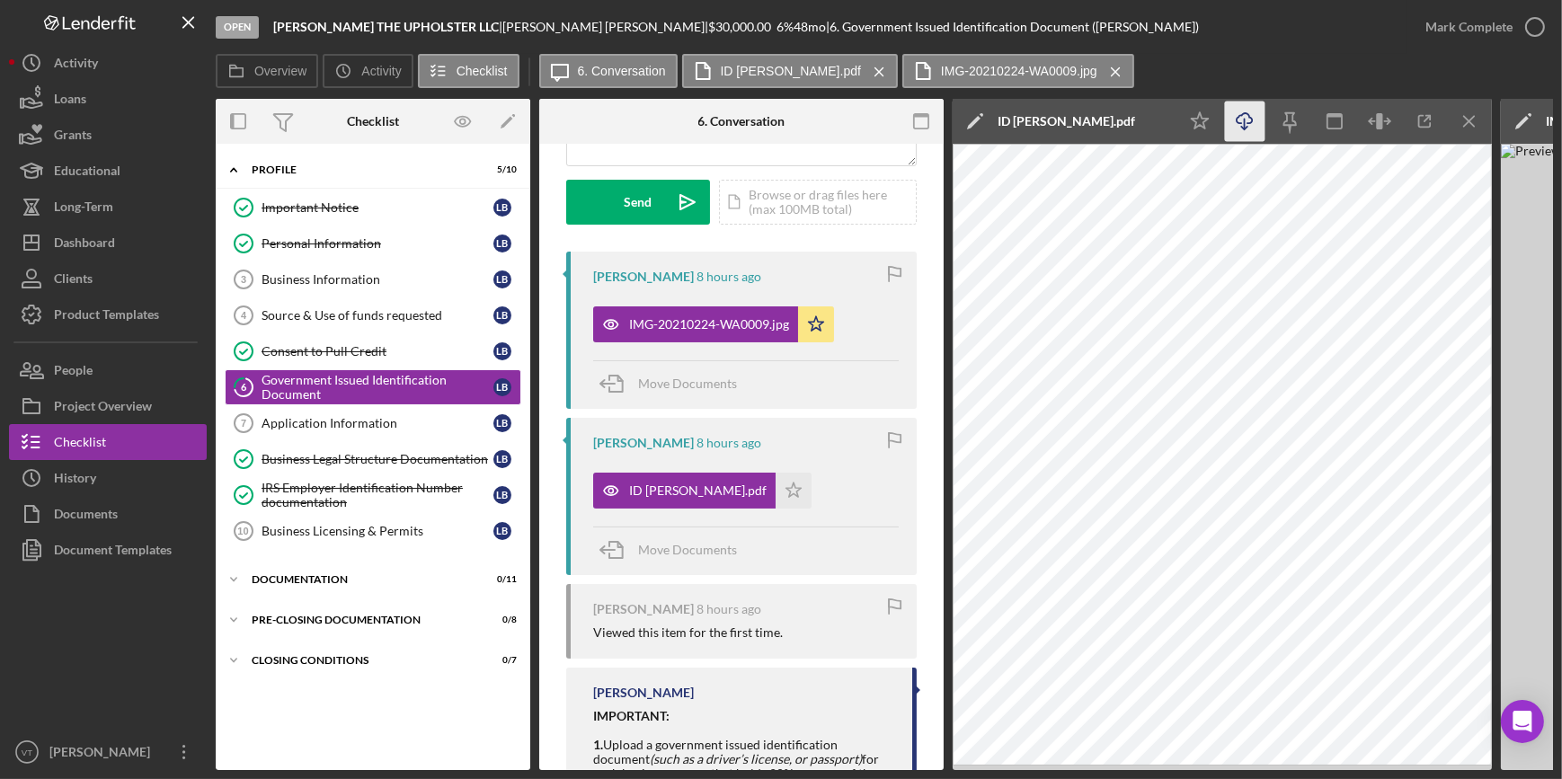
click at [1245, 119] on line "button" at bounding box center [1245, 124] width 0 height 10
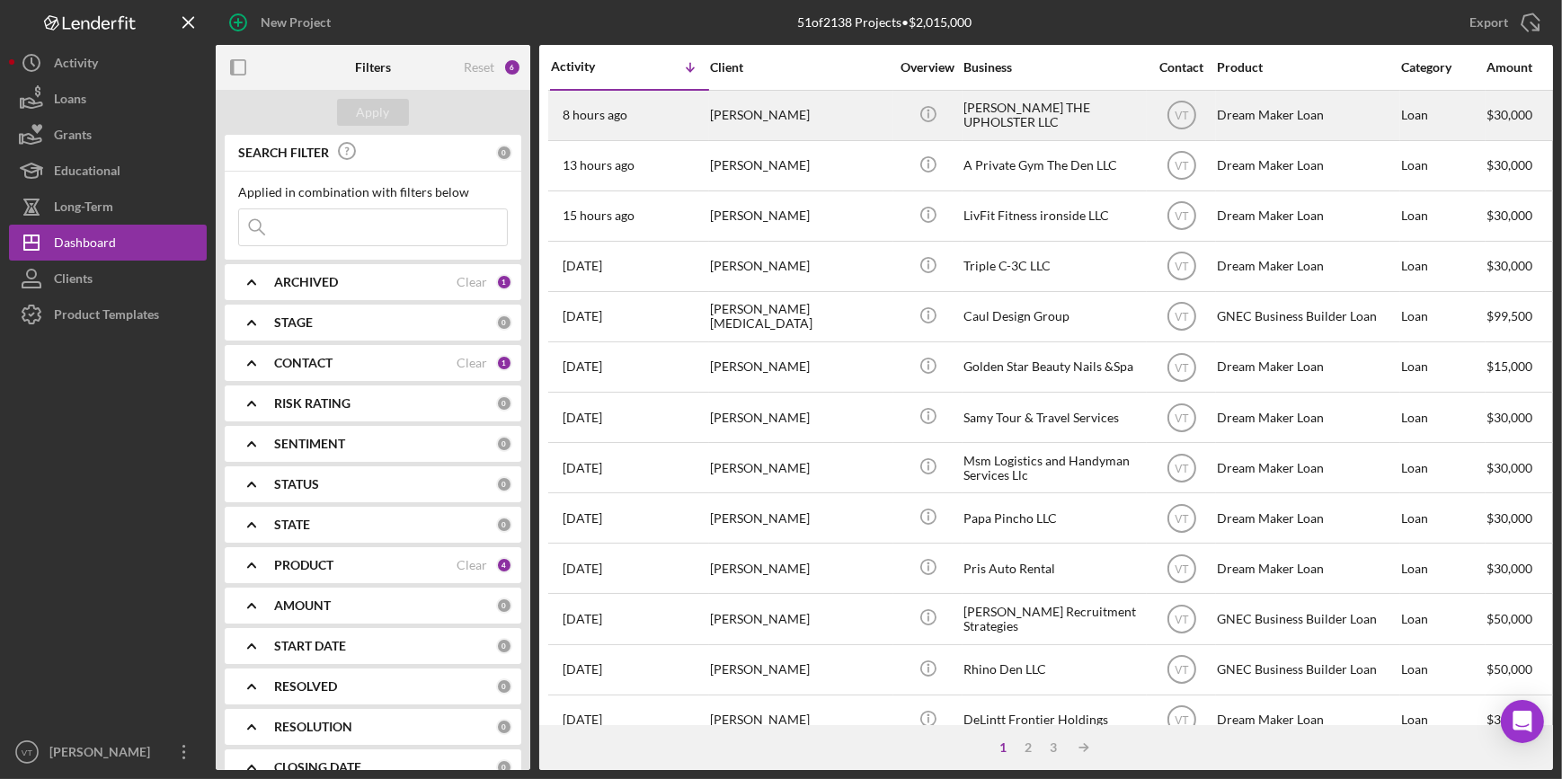
click at [836, 120] on div "[PERSON_NAME]" at bounding box center [800, 116] width 180 height 48
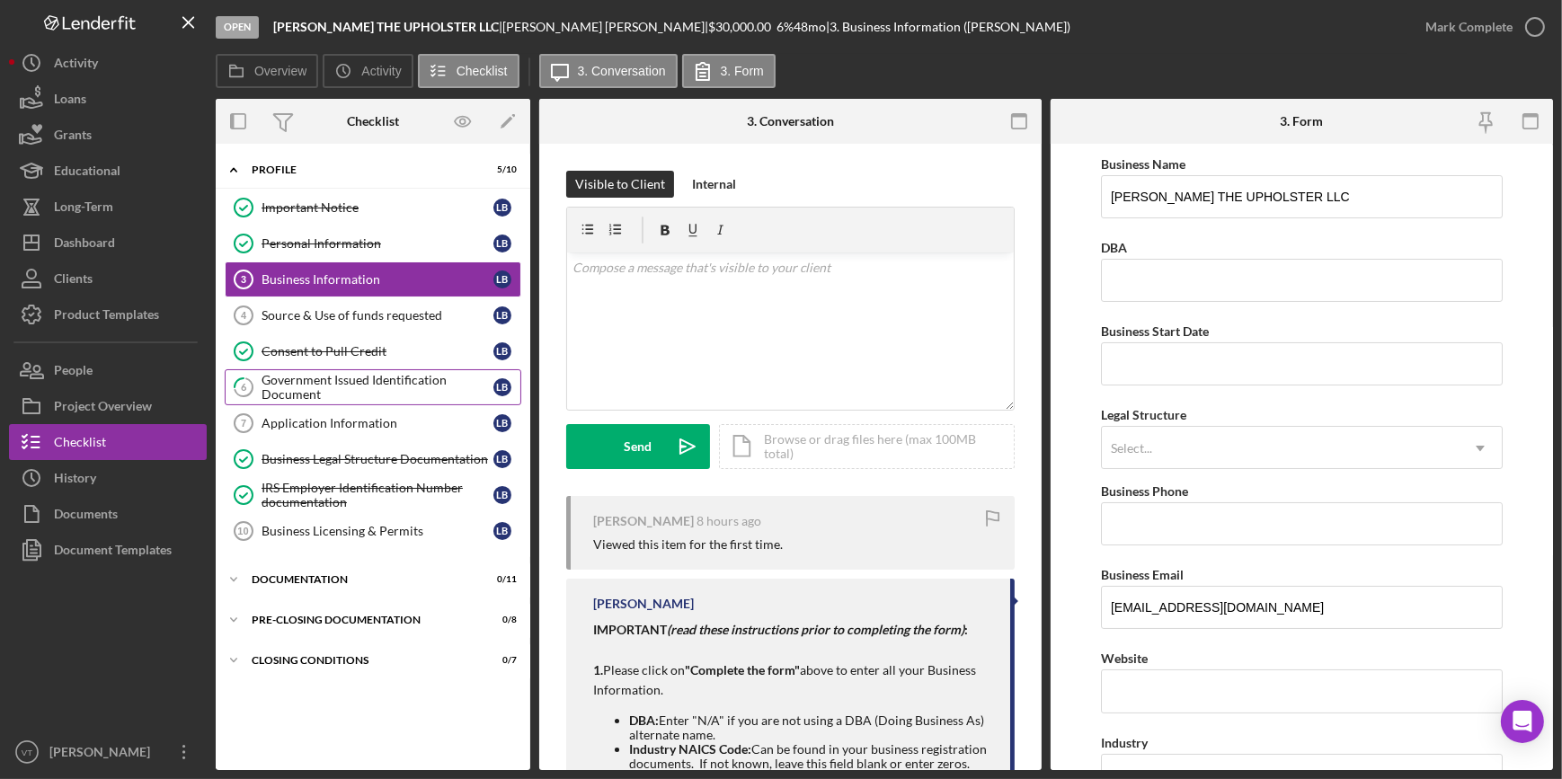
click at [373, 386] on div "Government Issued Identification Document" at bounding box center [378, 387] width 232 height 29
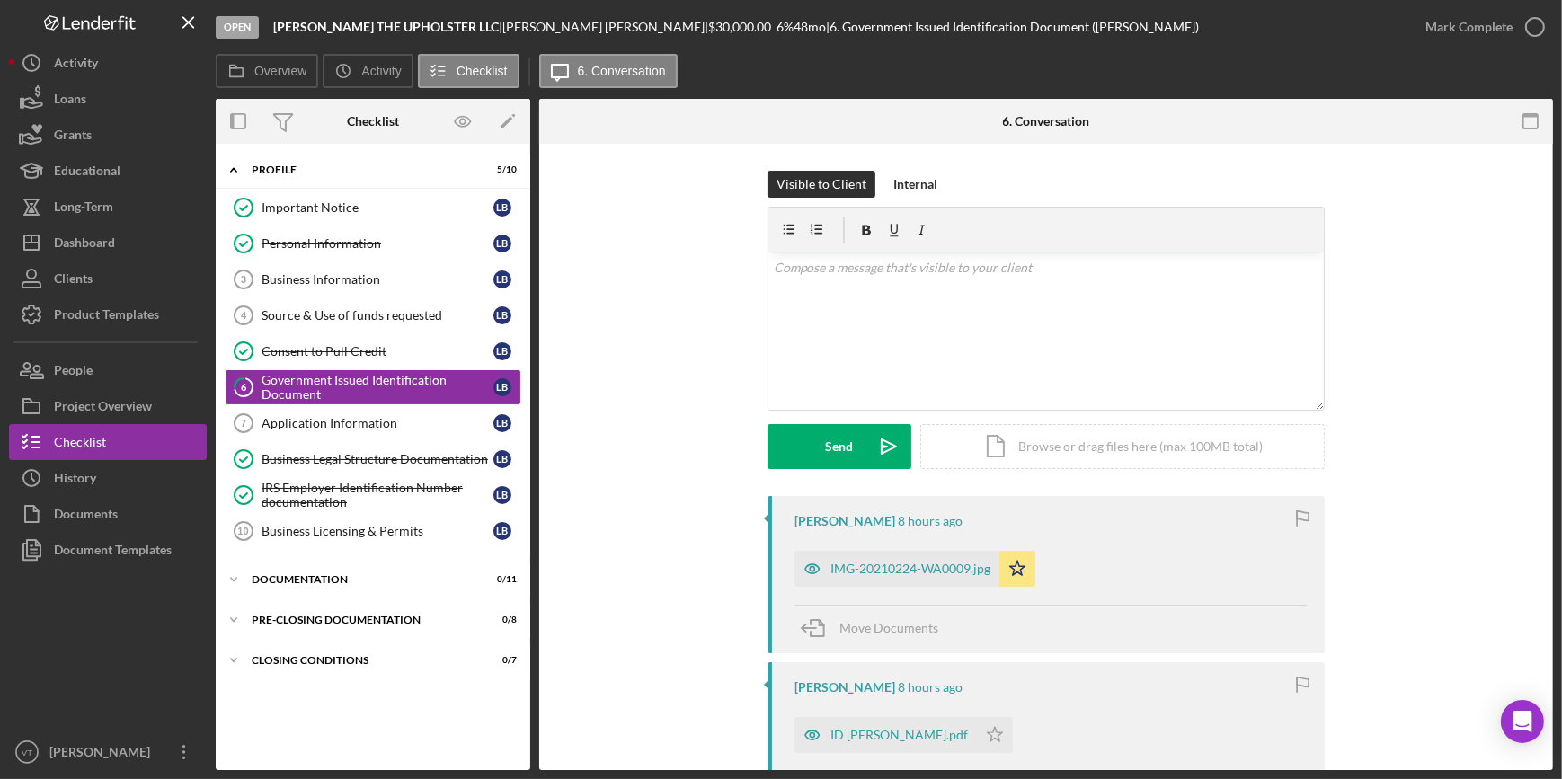
click at [1248, 54] on div "Overview Icon/History Activity Checklist Icon/Message 6. Conversation" at bounding box center [885, 72] width 1338 height 36
click at [977, 680] on icon "Icon/Star" at bounding box center [995, 735] width 36 height 36
click at [1248, 20] on div "Mark Complete" at bounding box center [1469, 27] width 87 height 36
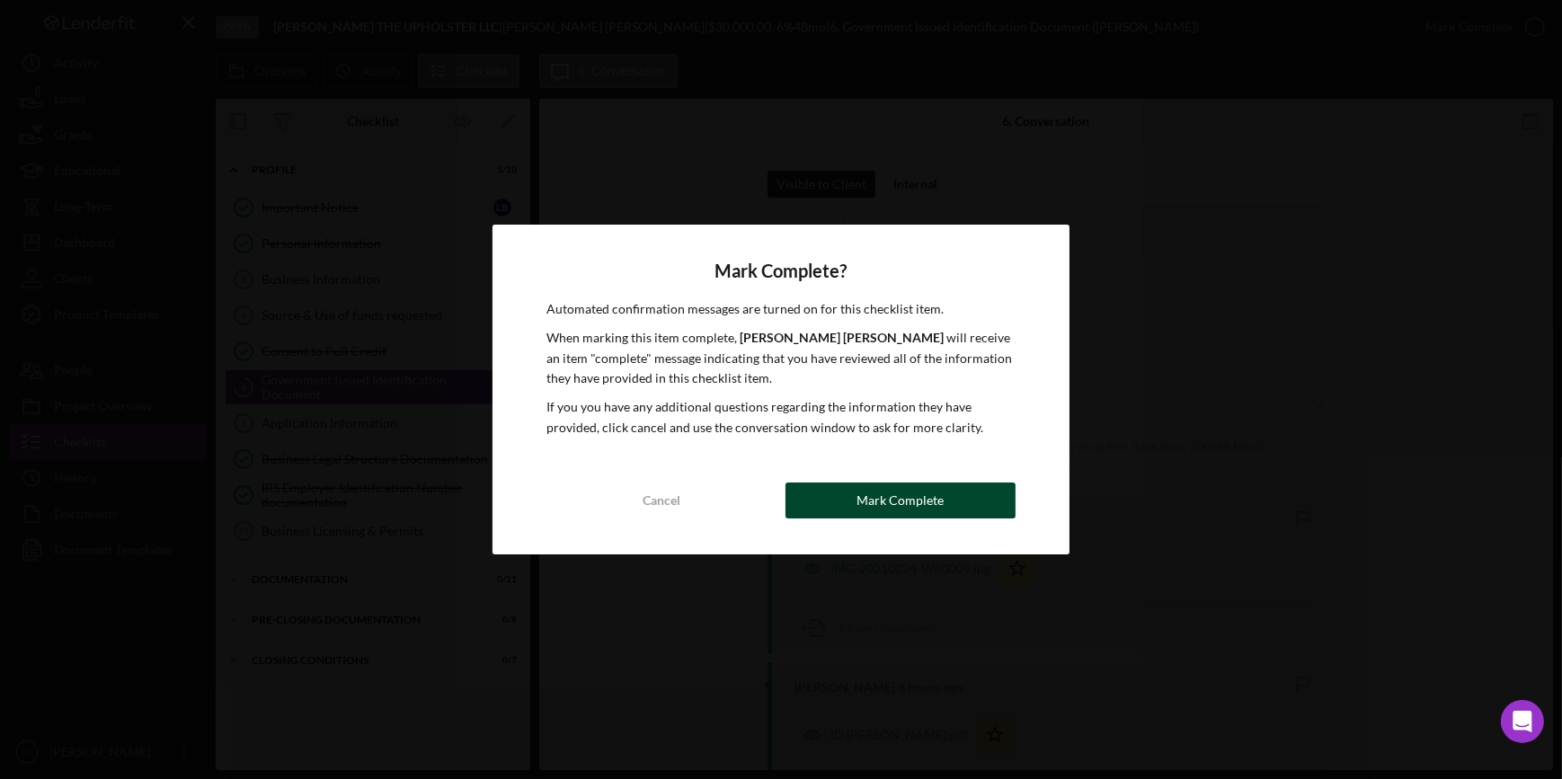
click at [945, 487] on button "Mark Complete" at bounding box center [901, 501] width 230 height 36
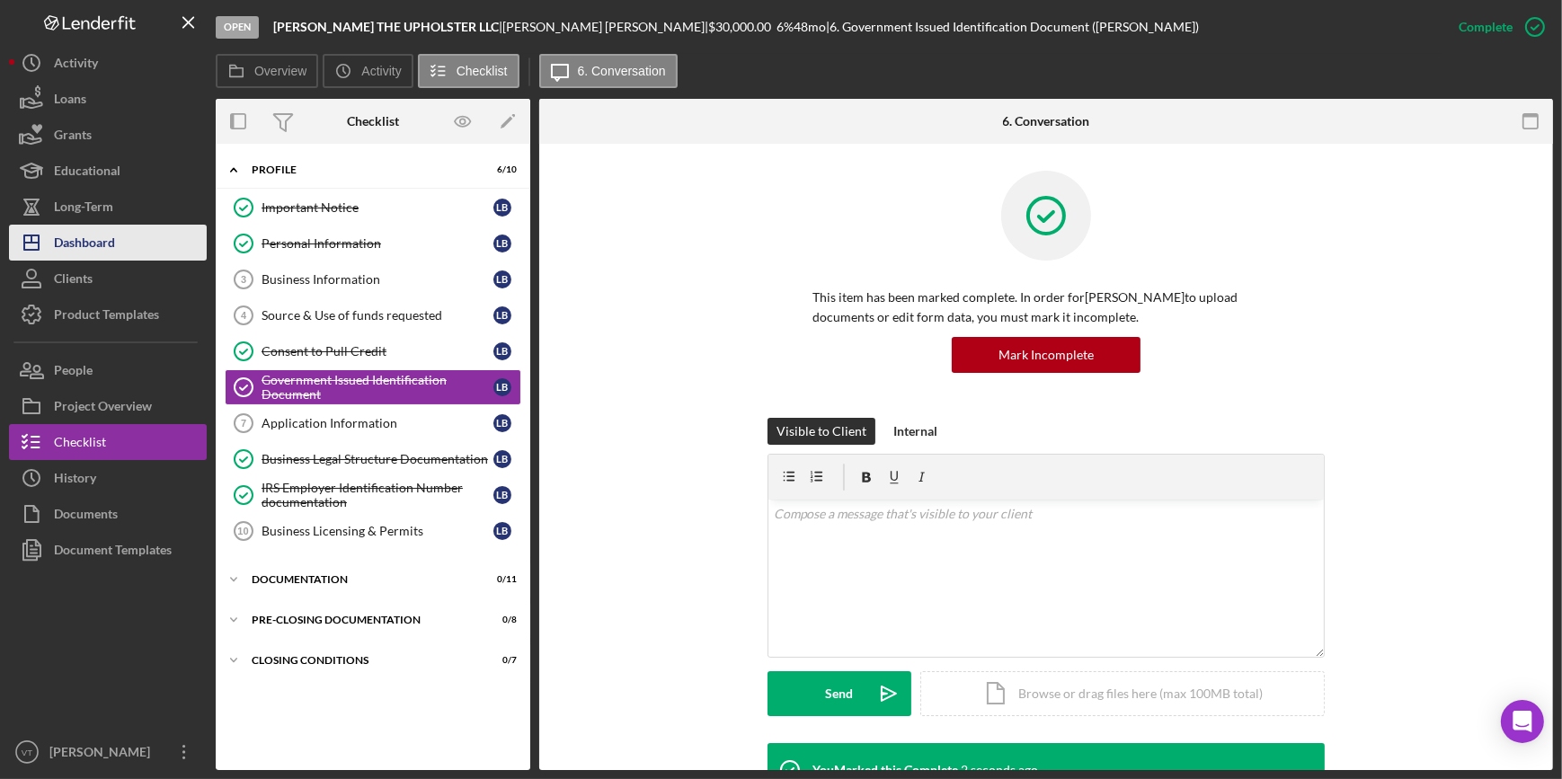
click at [104, 245] on div "Dashboard" at bounding box center [84, 245] width 61 height 40
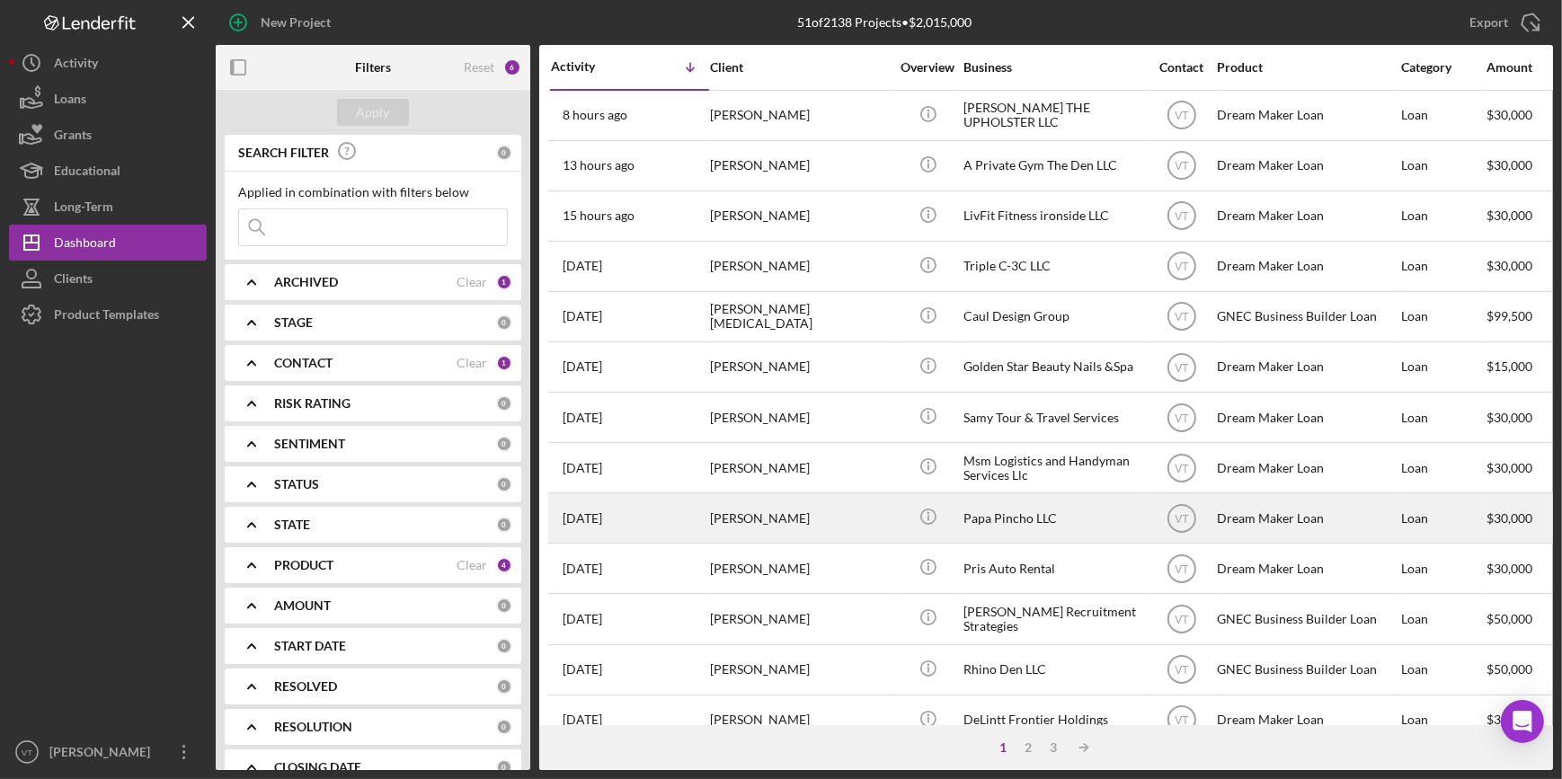
click at [745, 515] on div "[PERSON_NAME]" at bounding box center [800, 518] width 180 height 48
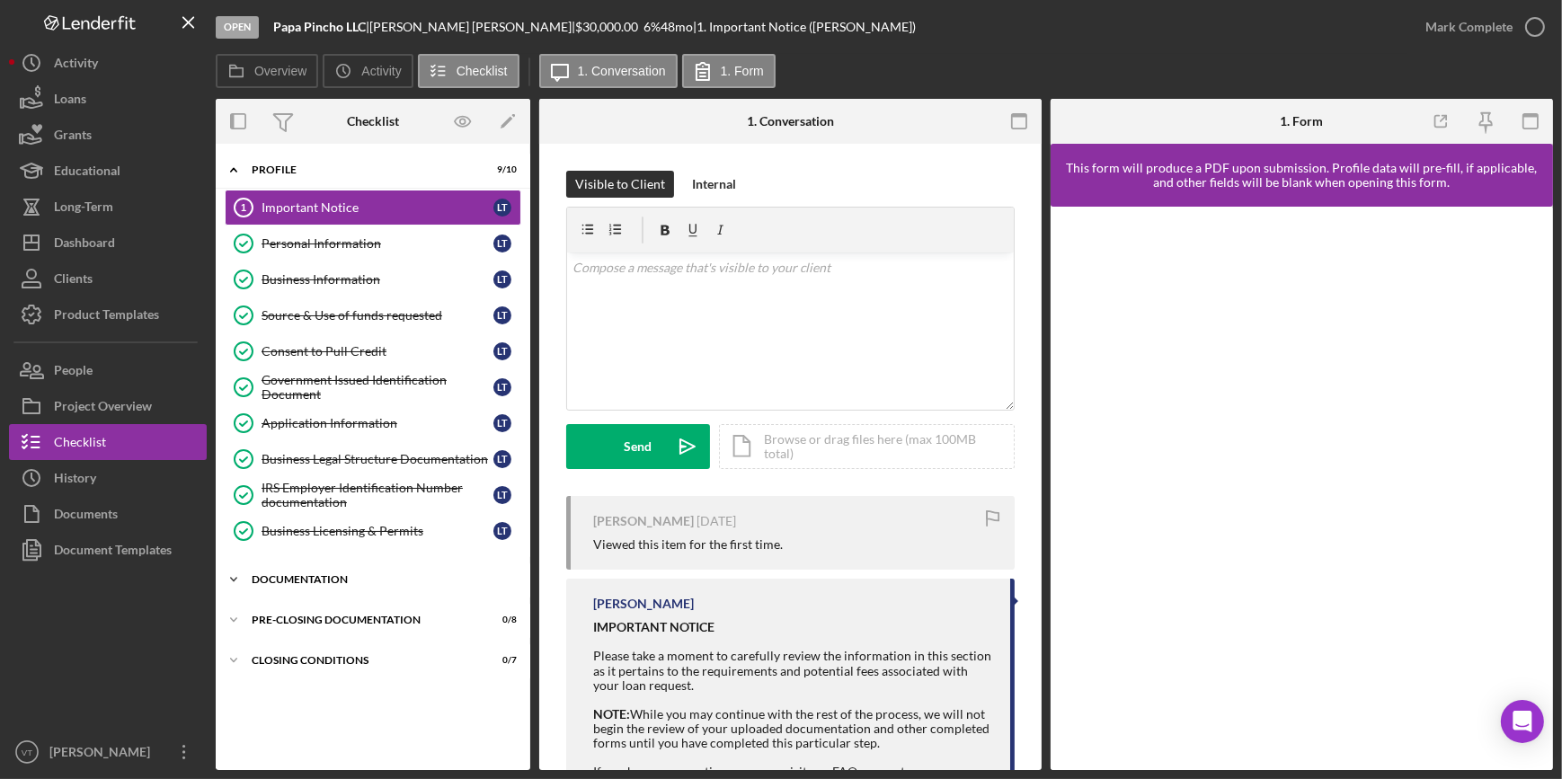
click at [243, 575] on icon "Icon/Expander" at bounding box center [234, 580] width 36 height 36
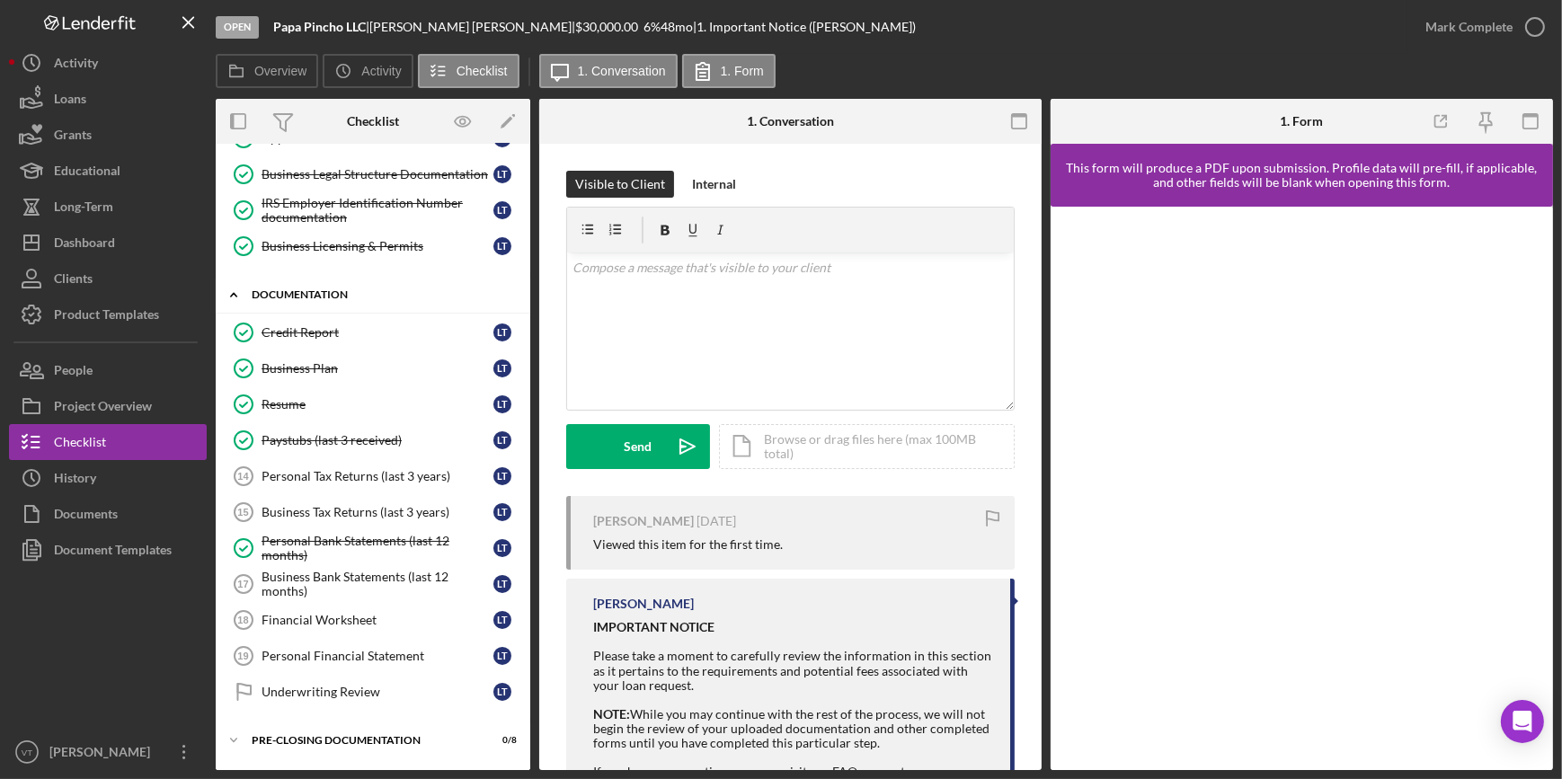
scroll to position [319, 0]
